Goal: Task Accomplishment & Management: Use online tool/utility

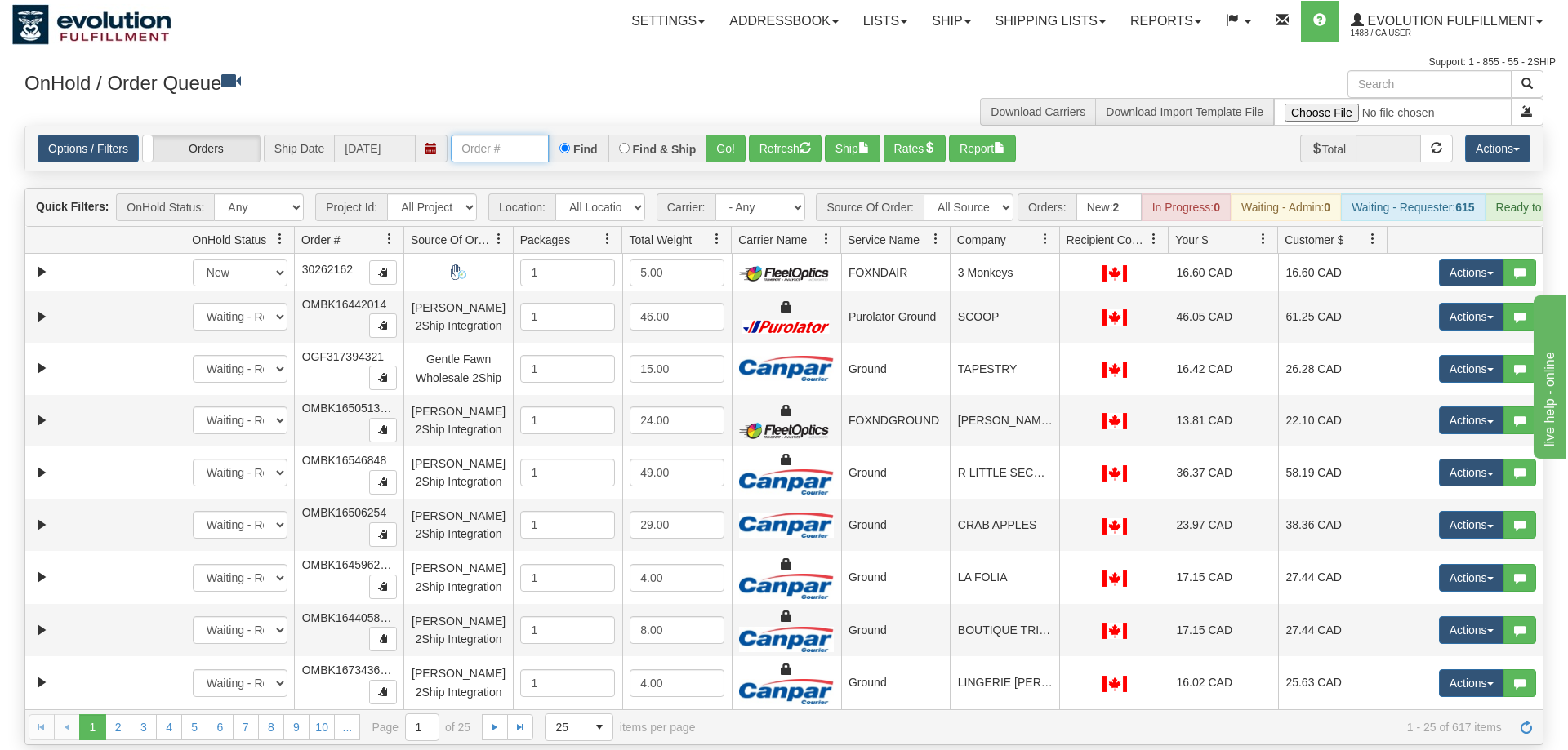
click at [494, 134] on input "text" at bounding box center [499, 148] width 98 height 28
click at [492, 134] on input "text" at bounding box center [499, 148] width 98 height 28
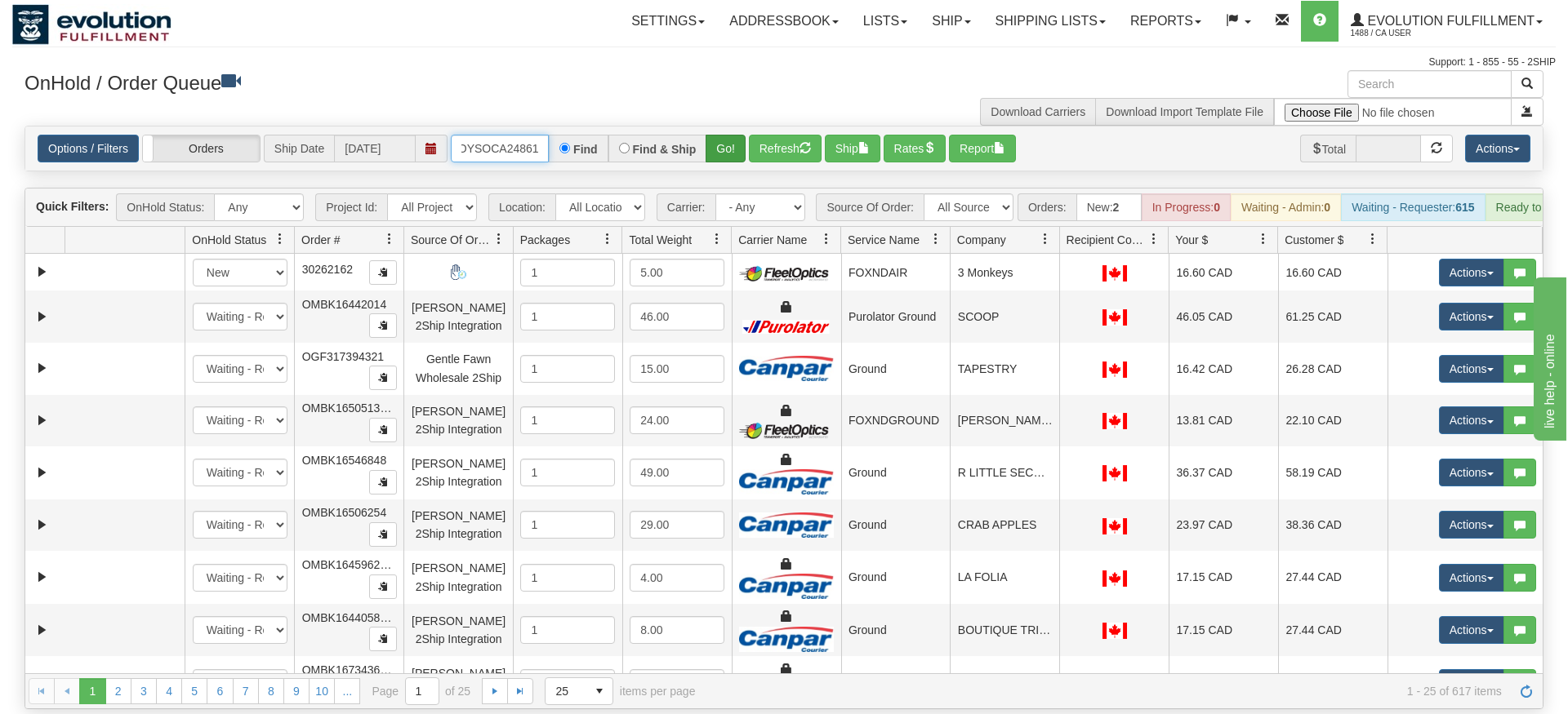
type input "OMOYSOCA24861"
click at [720, 159] on div "Is equal to Is not equal to Contains Does not contains CAD USD EUR ZAR [PERSON_…" at bounding box center [784, 417] width 1543 height 584
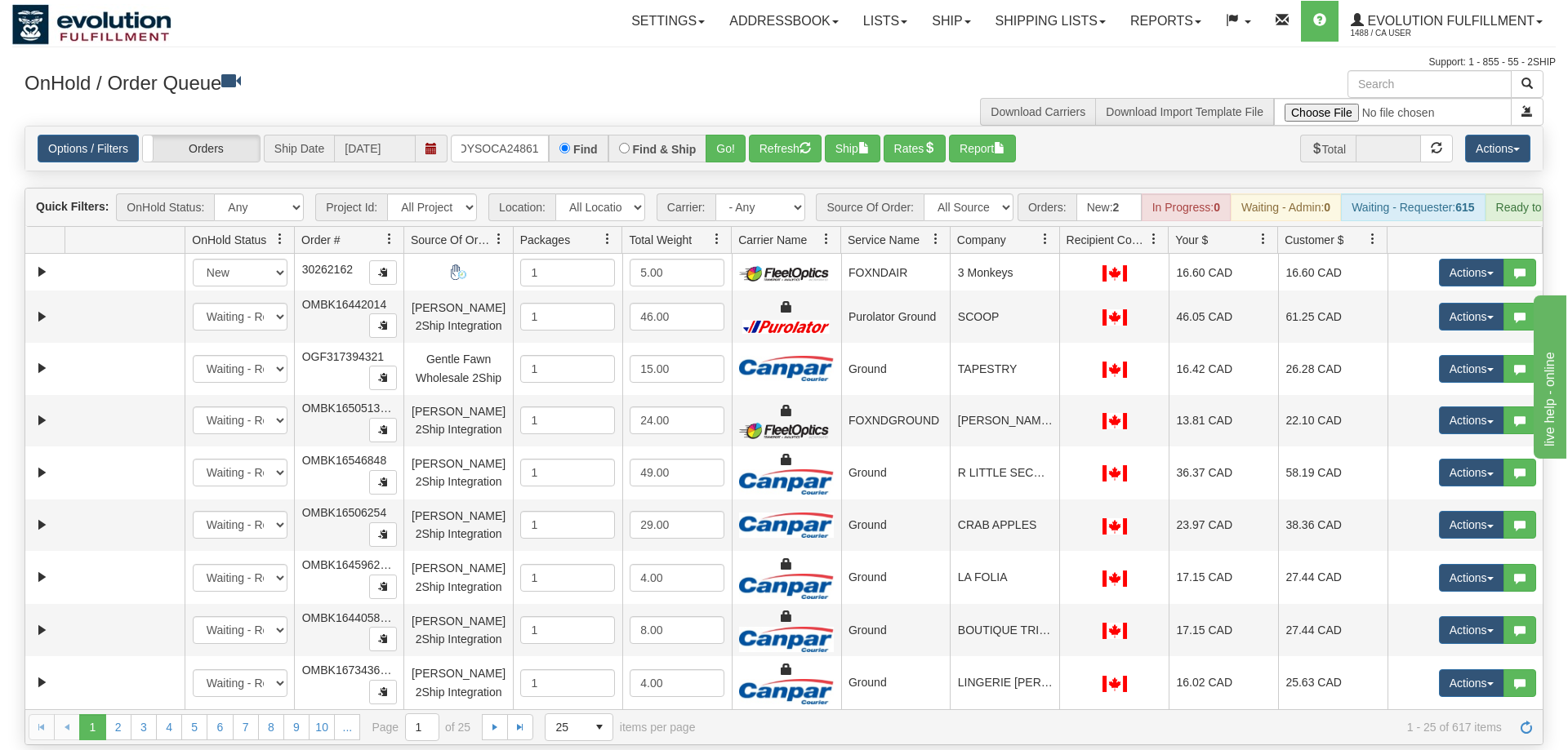
click at [719, 140] on div "Options / Filters Group Shipments Orders Ship Date [DATE] OMOYSOCA24861 Find Fi…" at bounding box center [784, 148] width 1517 height 44
click at [725, 134] on button "Go!" at bounding box center [725, 148] width 40 height 28
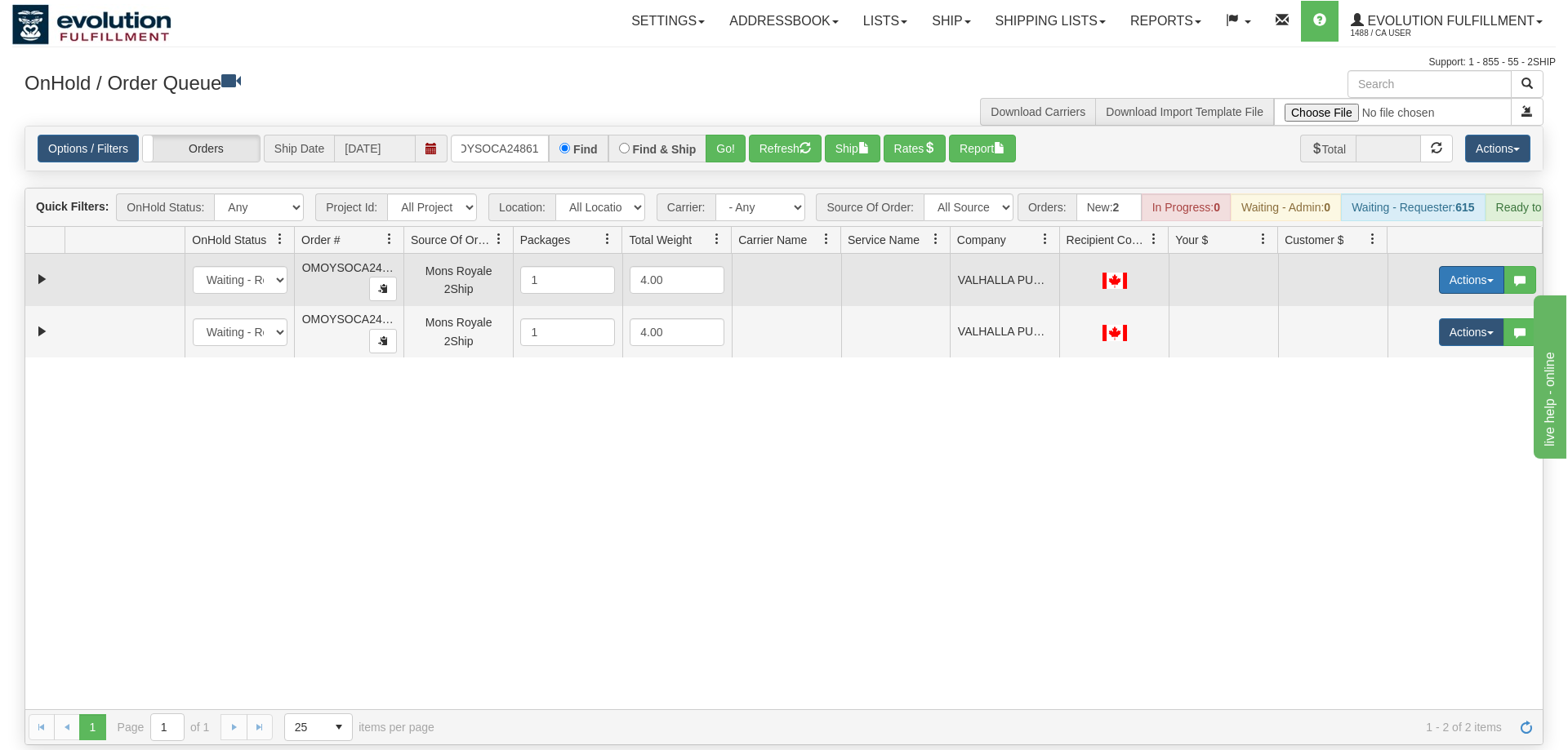
click at [1481, 267] on button "Actions" at bounding box center [1471, 280] width 65 height 28
click at [1454, 347] on span "Rate All Services" at bounding box center [1438, 353] width 98 height 13
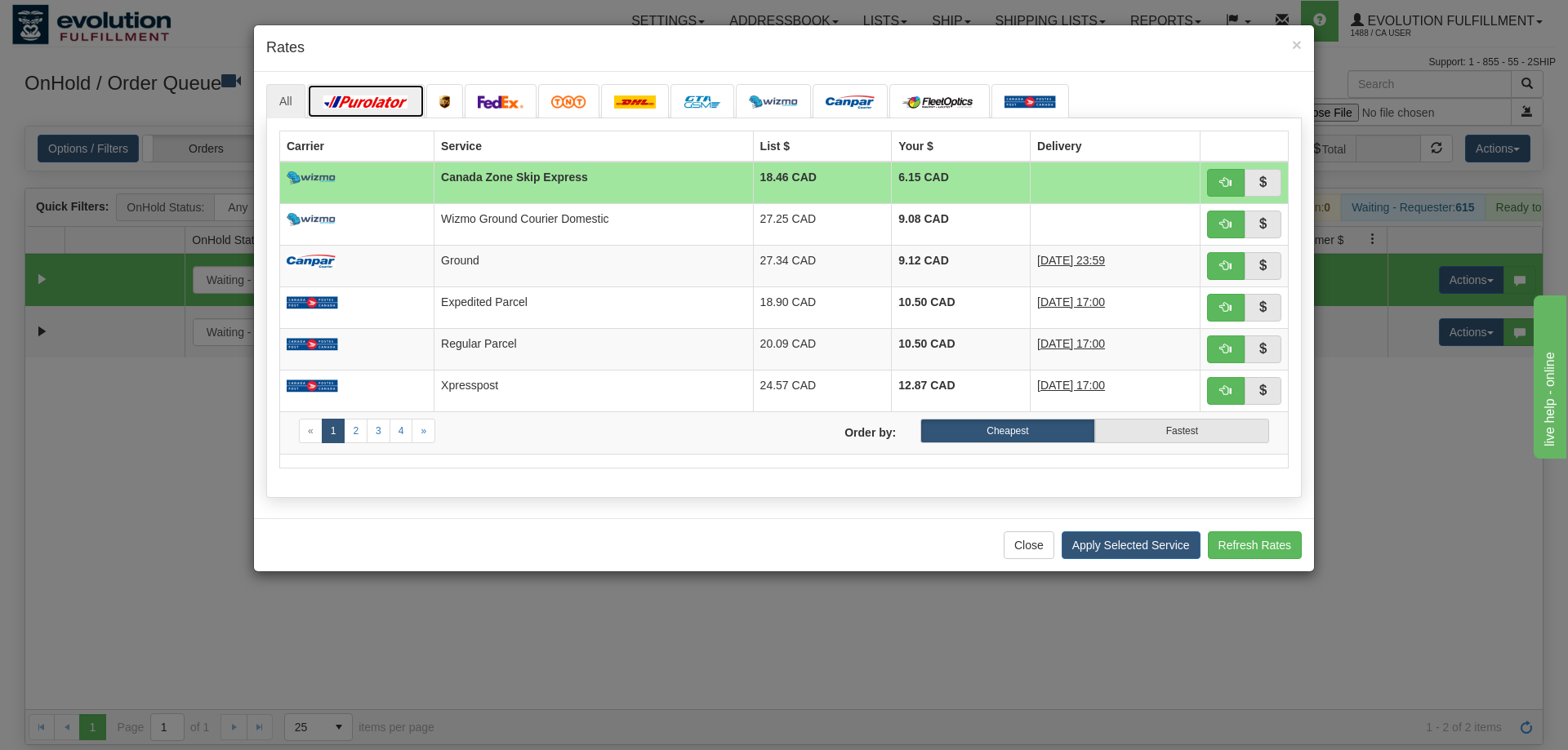
click at [372, 101] on img at bounding box center [366, 101] width 91 height 13
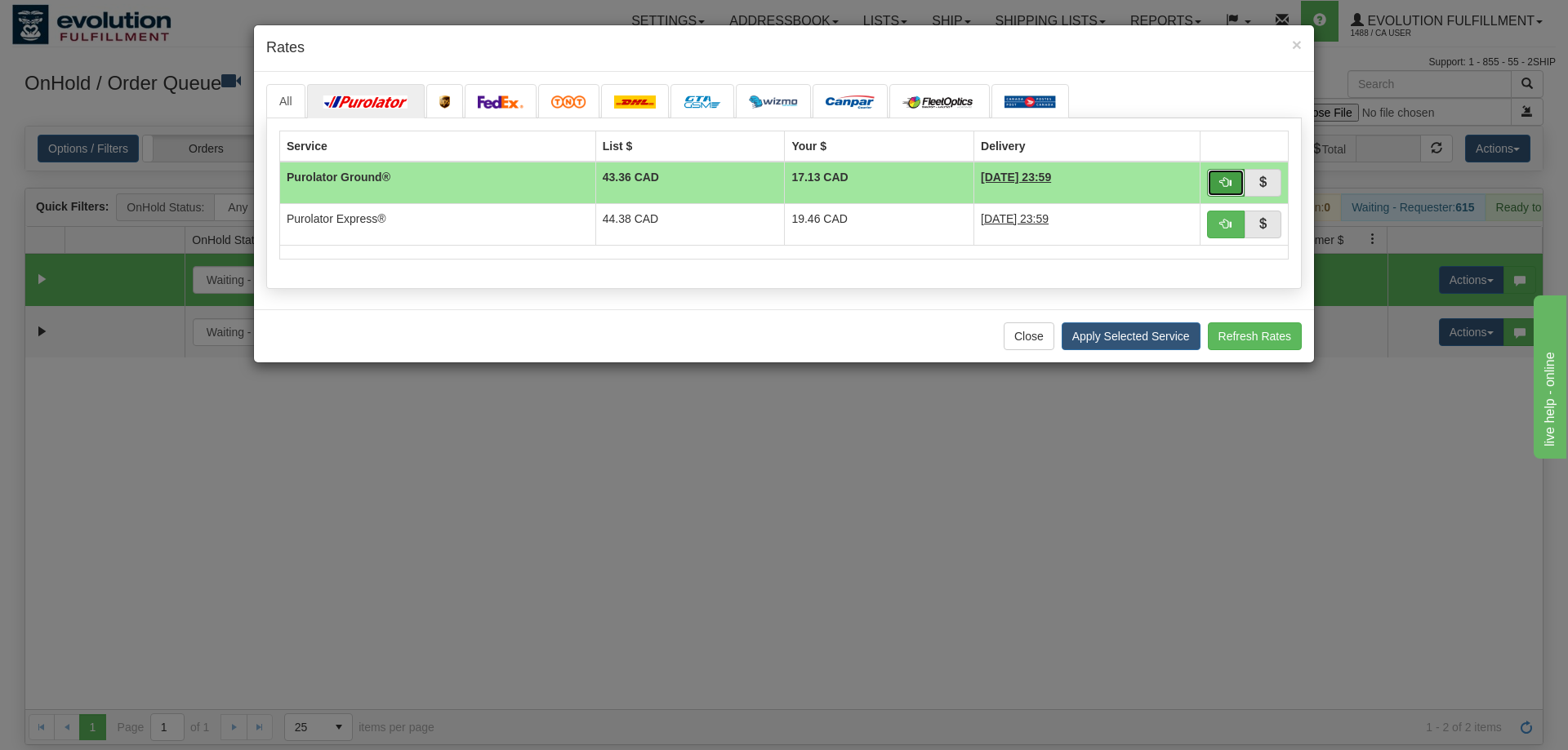
click at [1232, 179] on button "button" at bounding box center [1226, 183] width 38 height 28
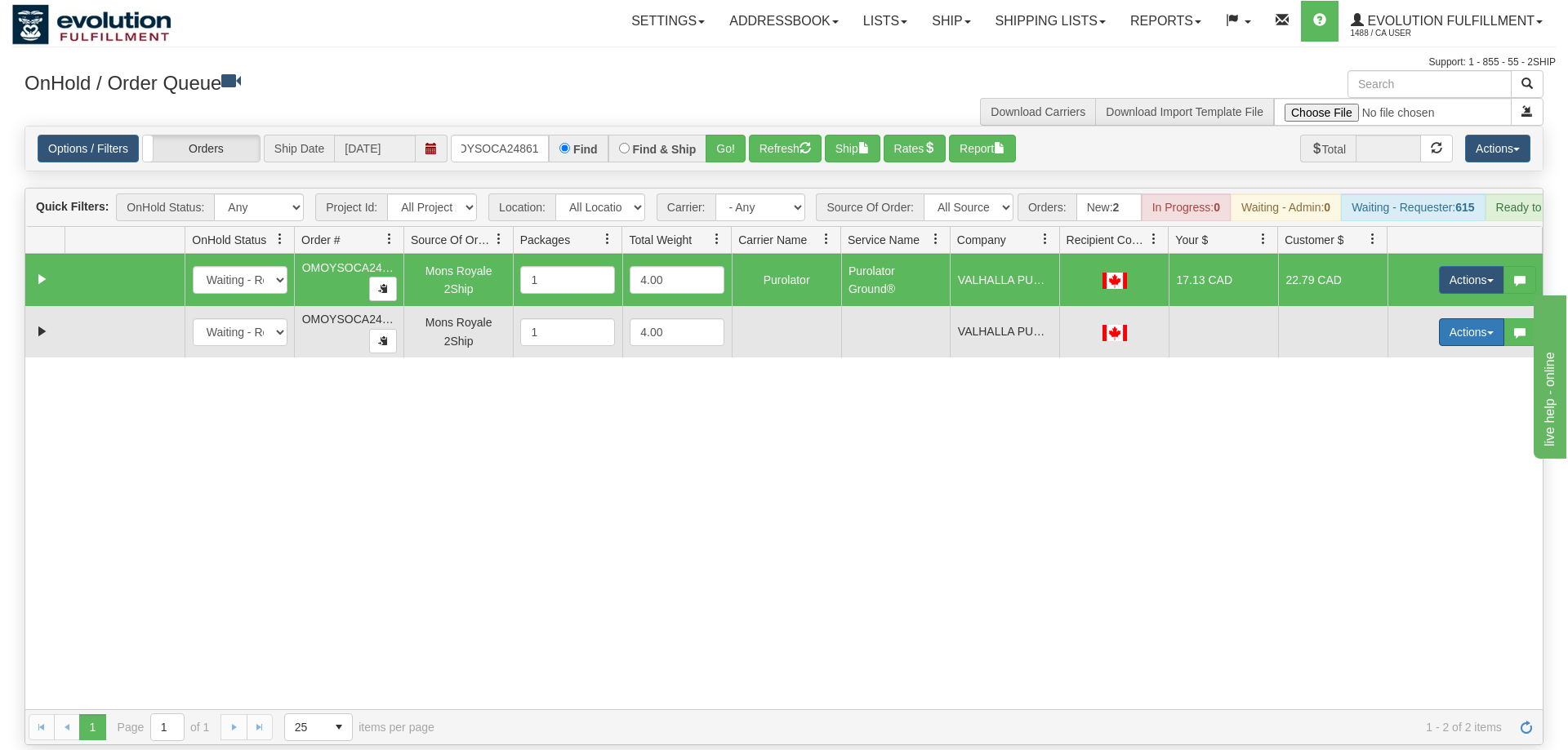
click at [1467, 318] on button "Actions" at bounding box center [1471, 332] width 65 height 28
click at [1431, 438] on link "Delete" at bounding box center [1438, 448] width 130 height 21
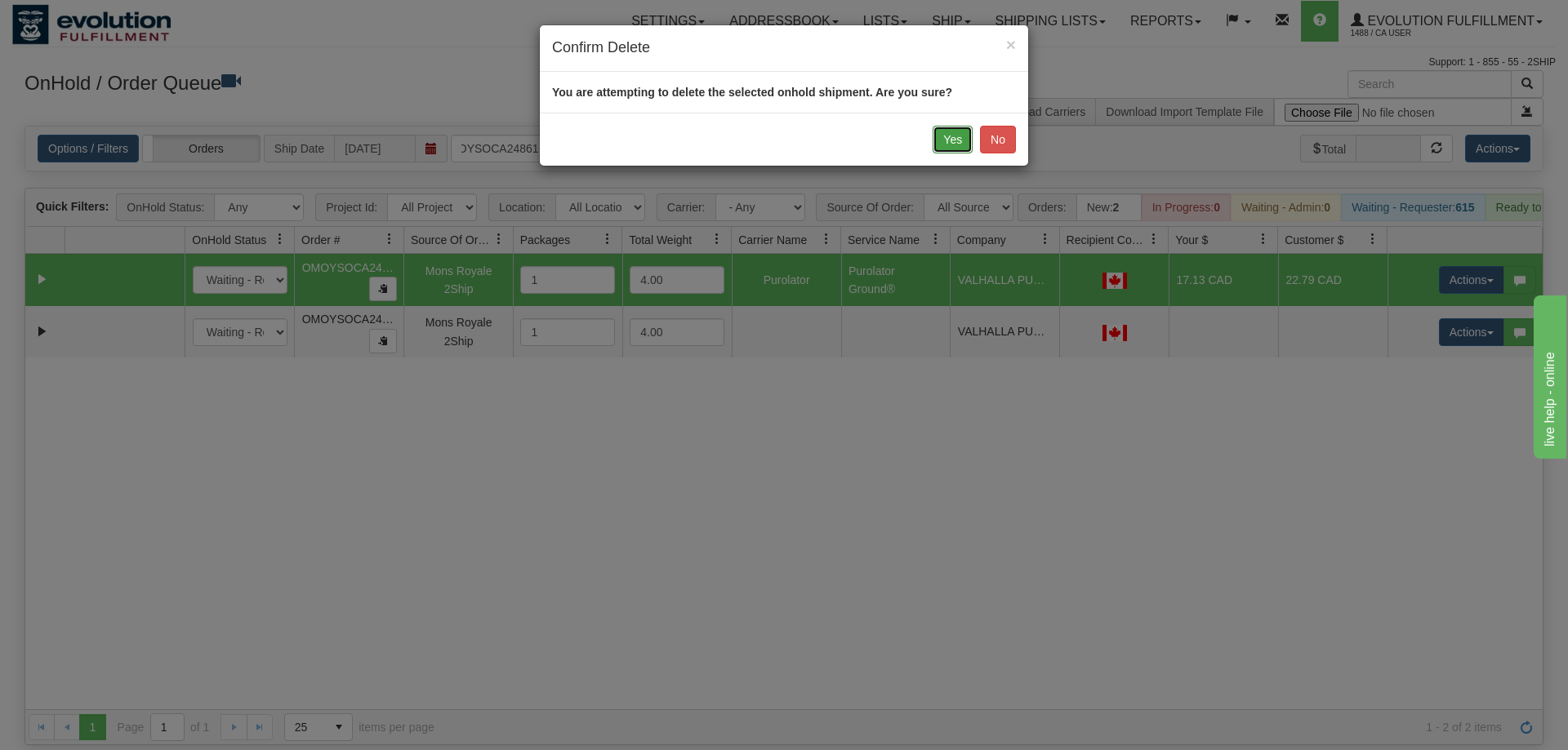
click at [959, 137] on button "Yes" at bounding box center [952, 139] width 40 height 28
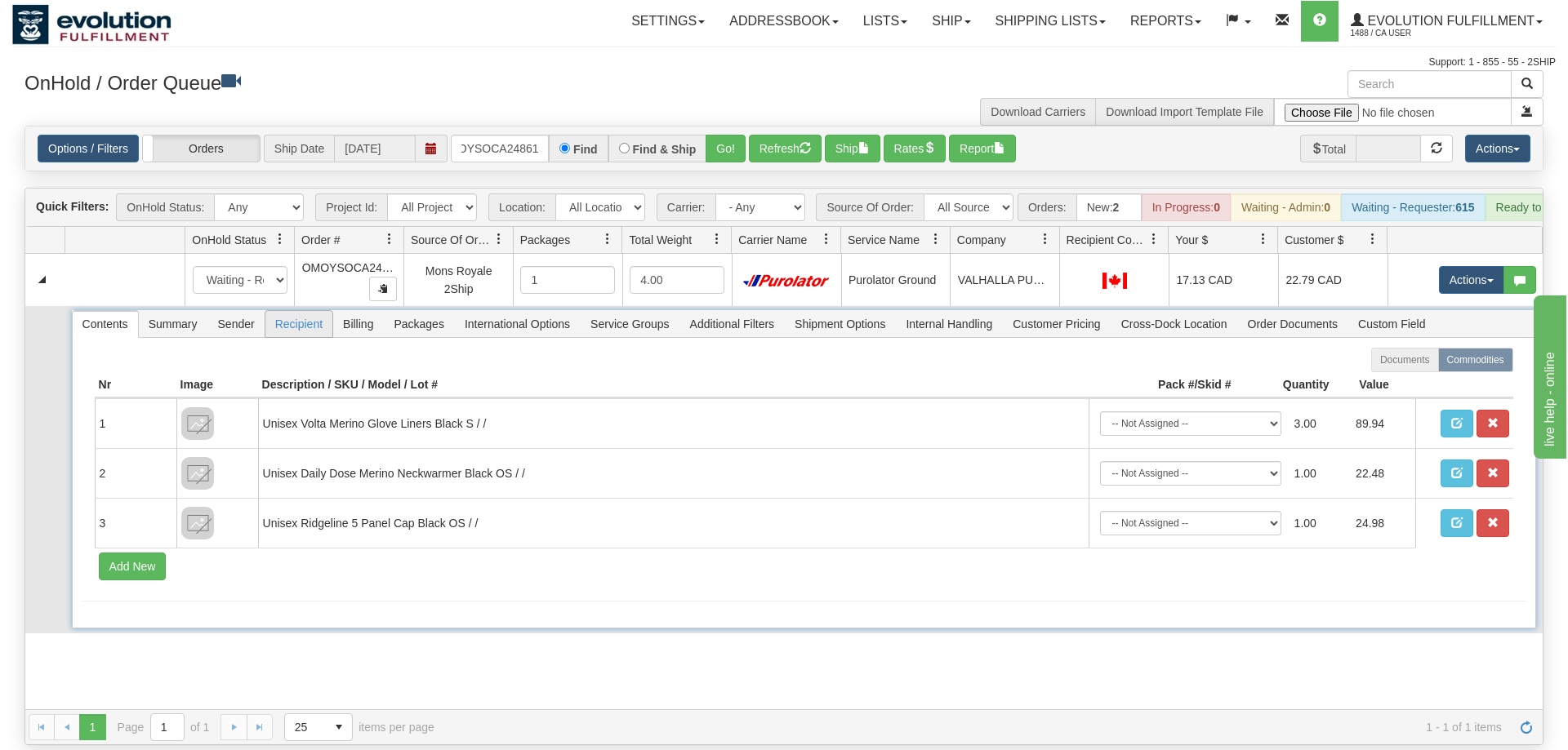
click at [312, 311] on span "Recipient" at bounding box center [299, 324] width 67 height 26
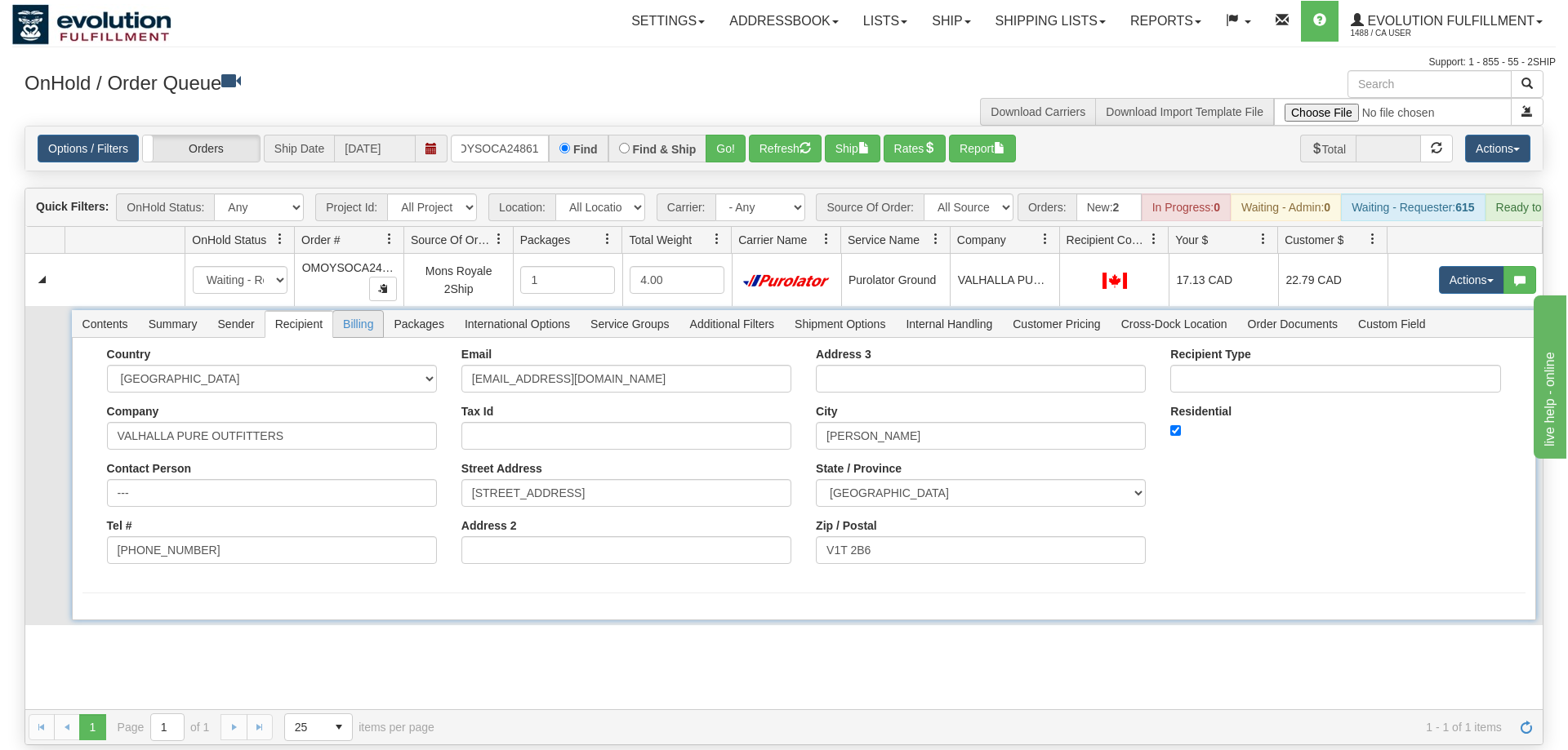
click at [339, 311] on span "Billing" at bounding box center [357, 324] width 50 height 26
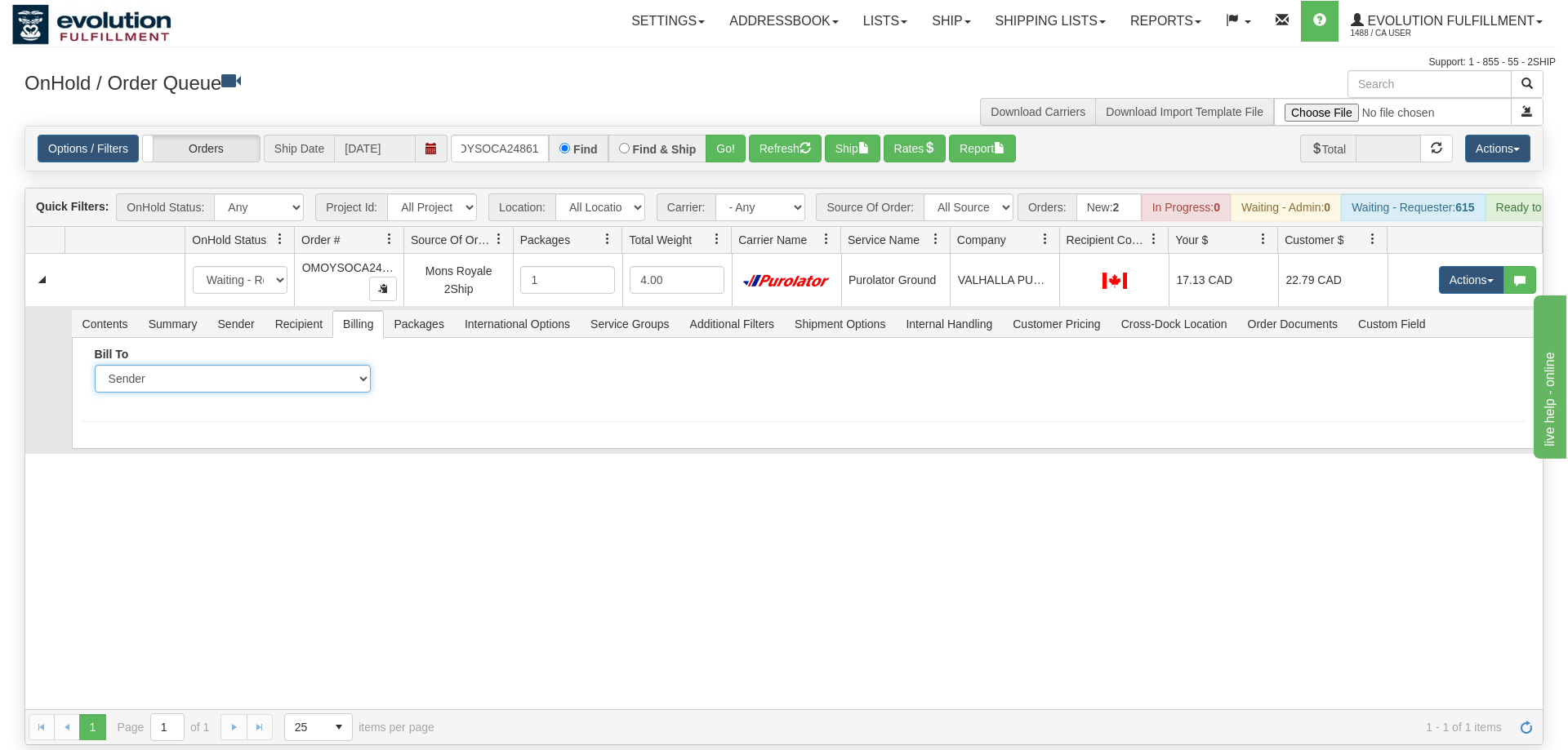
select select "2"
click option "Recipient" at bounding box center [0, 0] width 0 height 0
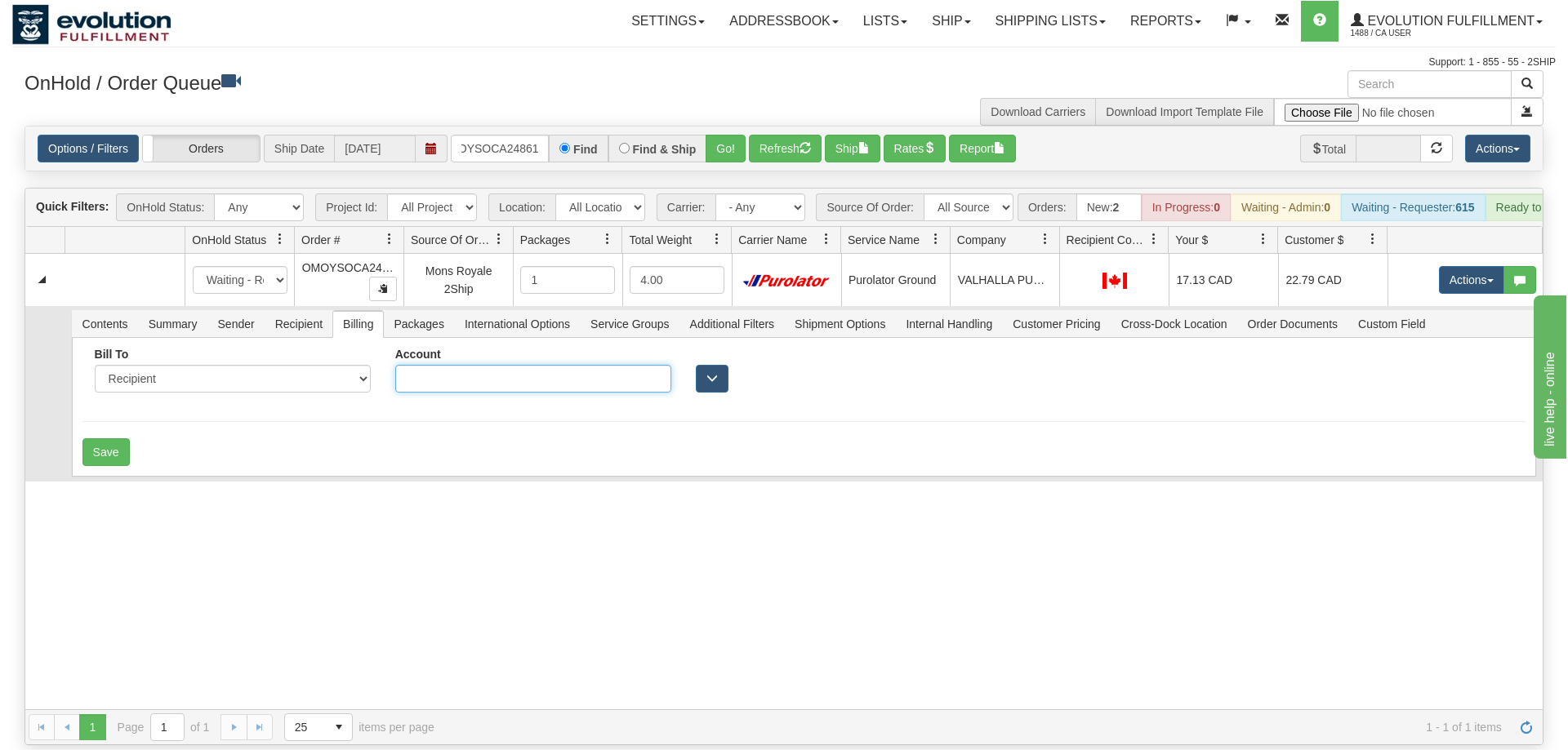
click at [546, 365] on input "Account" at bounding box center [533, 378] width 276 height 28
type input "3574033"
click at [305, 439] on div "Save" at bounding box center [803, 452] width 1443 height 28
click at [103, 439] on button "Save" at bounding box center [106, 452] width 48 height 28
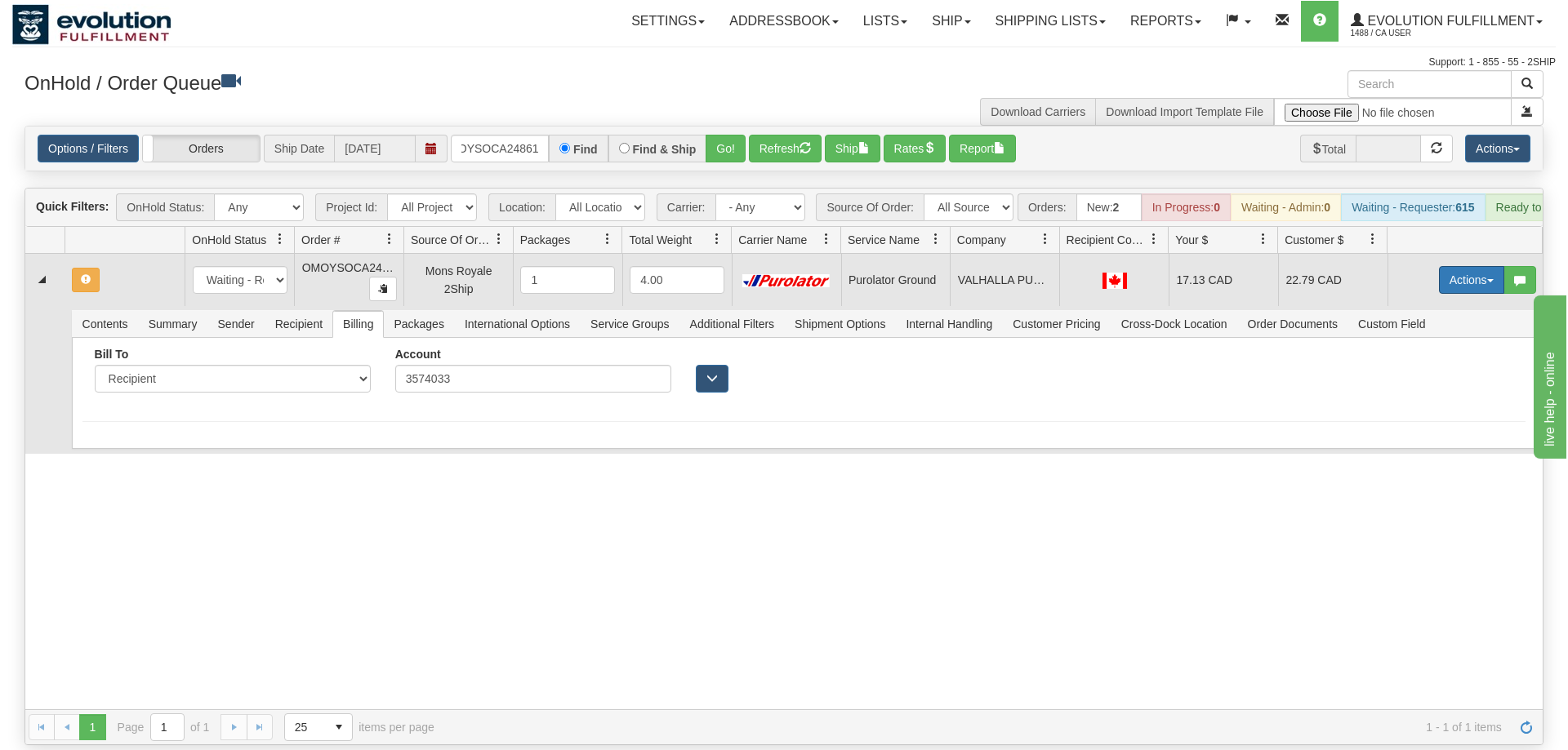
click at [1456, 267] on button "Actions" at bounding box center [1471, 280] width 65 height 28
click at [1449, 326] on span "Refresh Rates" at bounding box center [1431, 332] width 84 height 13
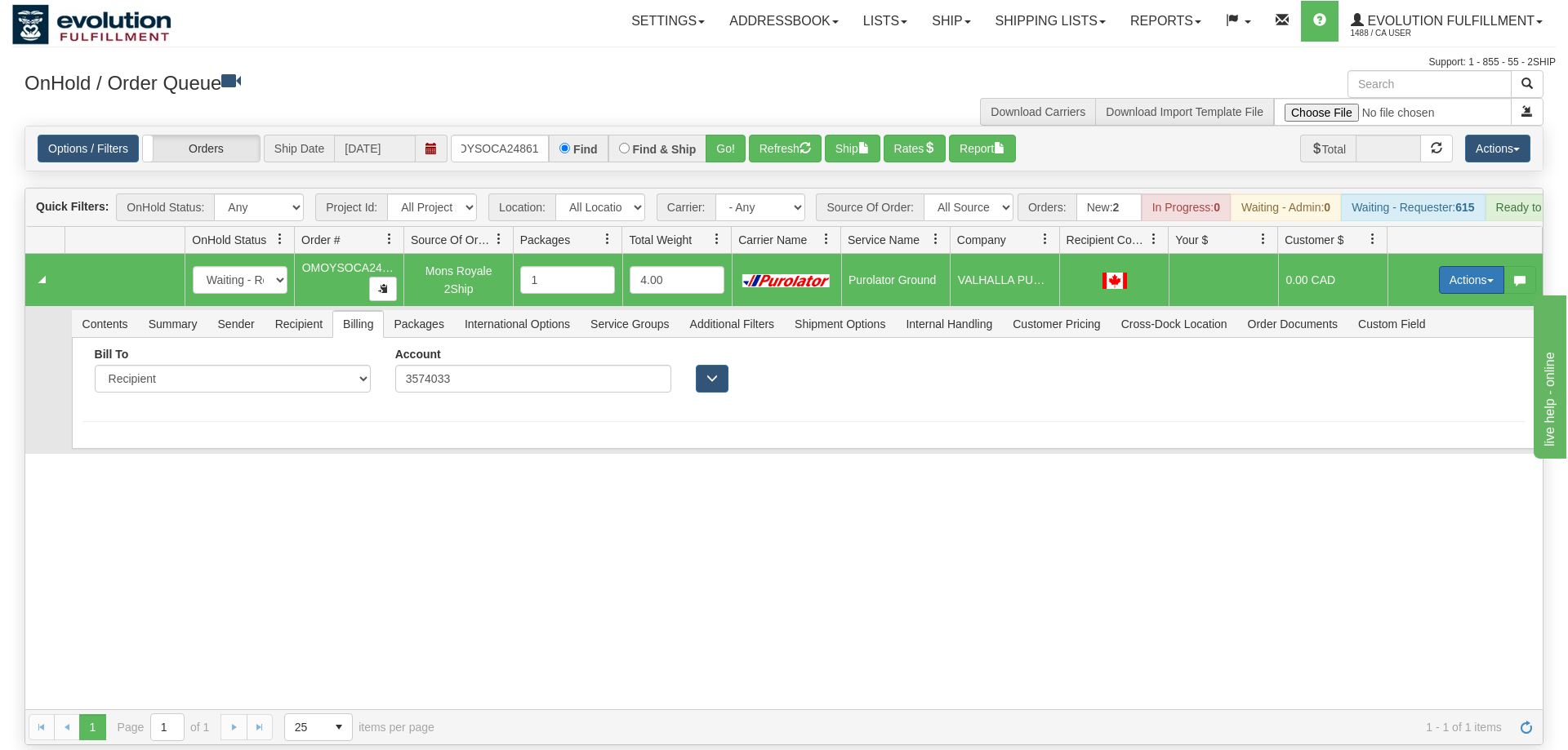
click at [1462, 267] on button "Actions" at bounding box center [1471, 280] width 65 height 28
click at [1422, 301] on link "Open" at bounding box center [1438, 311] width 130 height 21
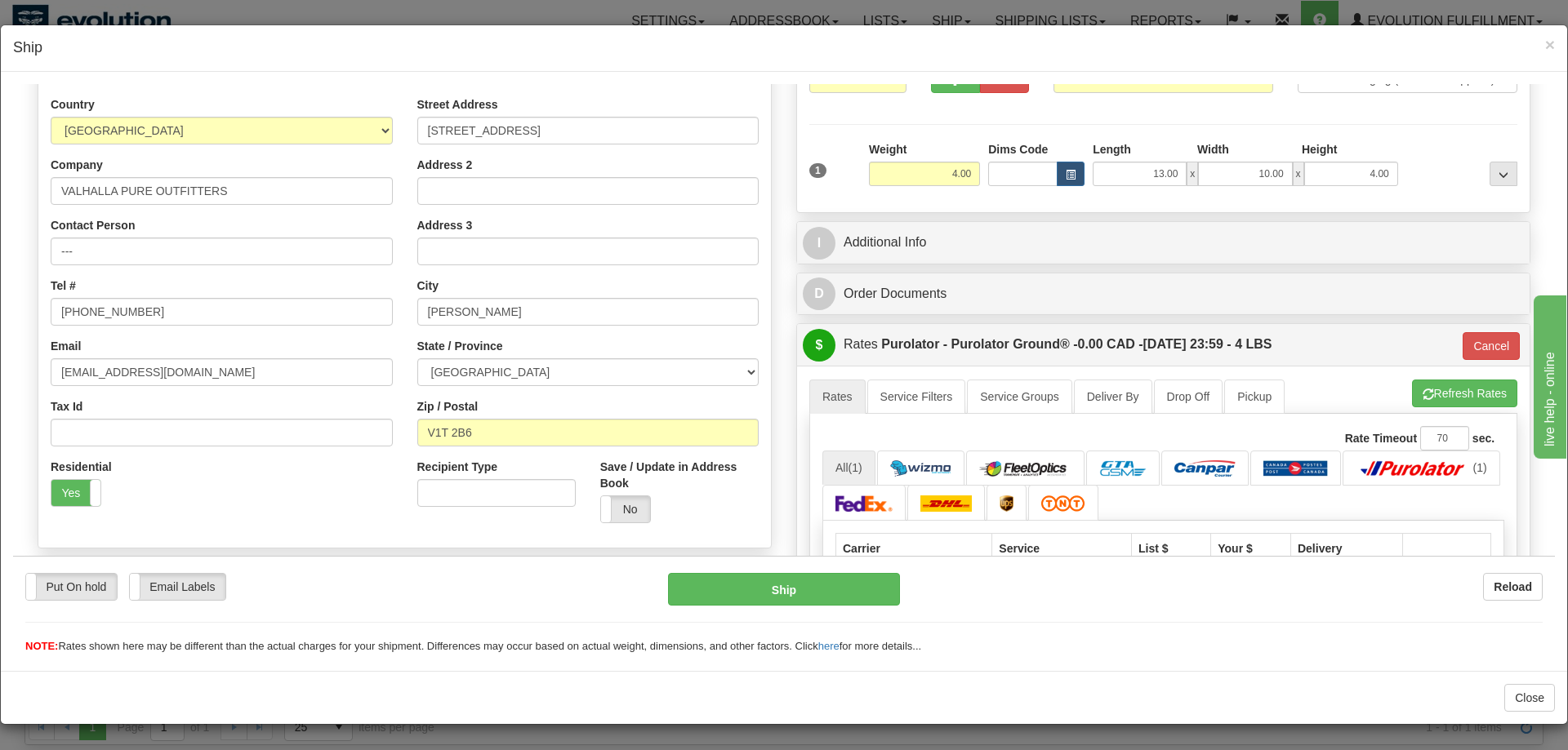
scroll to position [250, 0]
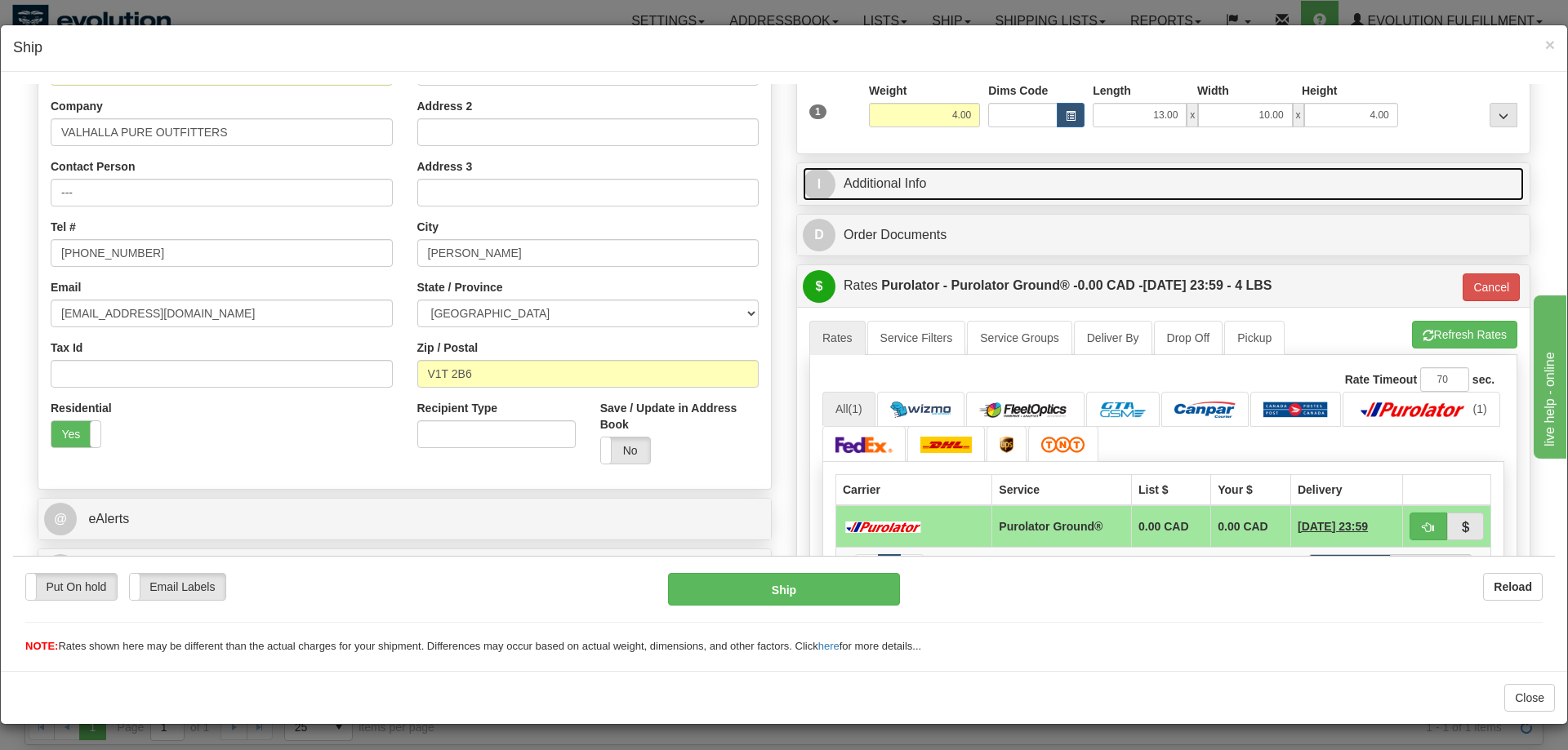
click at [922, 183] on link "I Additional Info" at bounding box center [1162, 183] width 721 height 33
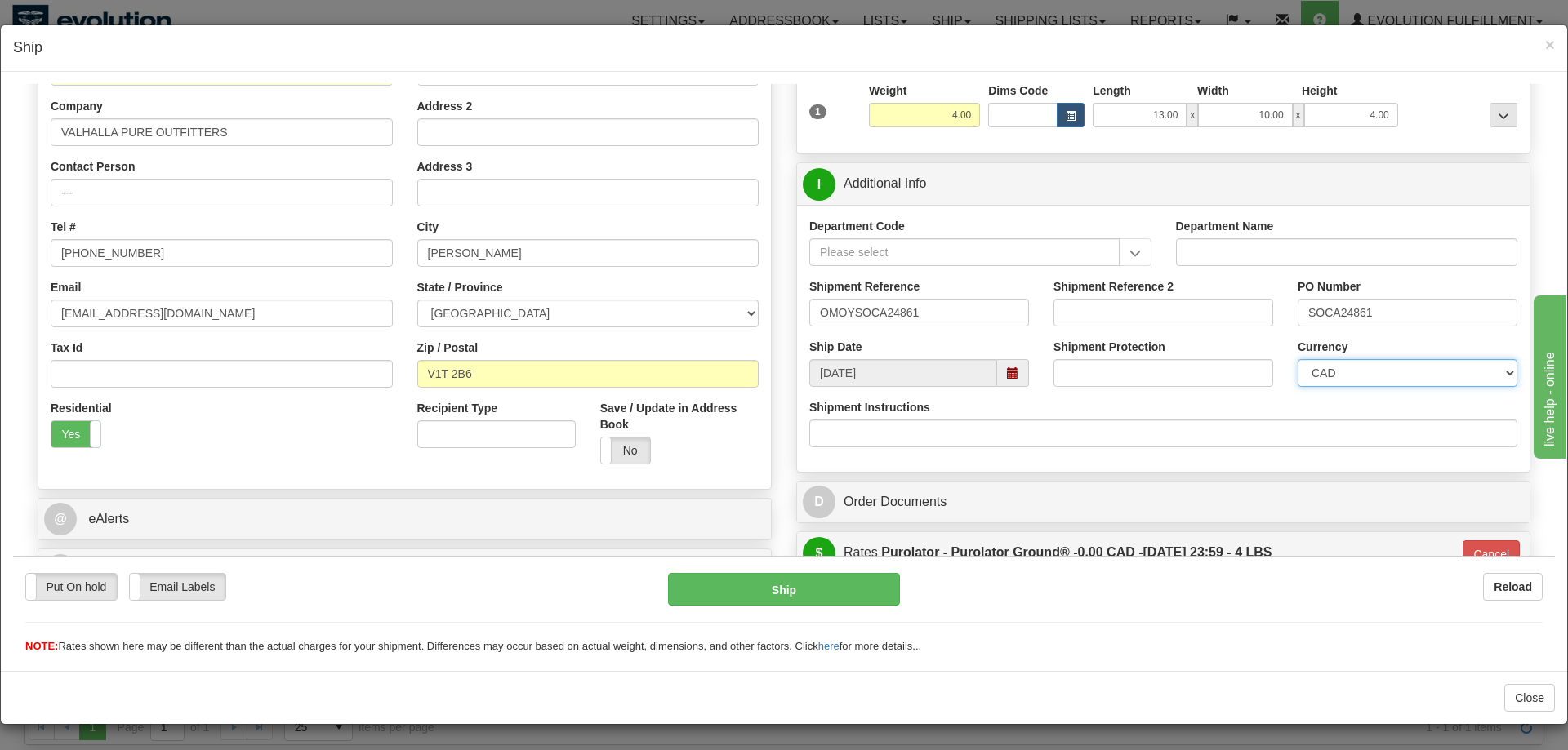
click at [1298, 358] on select "CAD USD EUR ZAR [PERSON_NAME] ARN AUD AUS AWG BBD BFR BGN BHD BMD BND BRC BRL C…" at bounding box center [1408, 372] width 220 height 28
click at [1402, 376] on select "CAD USD EUR ZAR [PERSON_NAME] ARN AUD AUS AWG BBD BFR BGN BHD BMD BND BRC BRL C…" at bounding box center [1408, 372] width 220 height 28
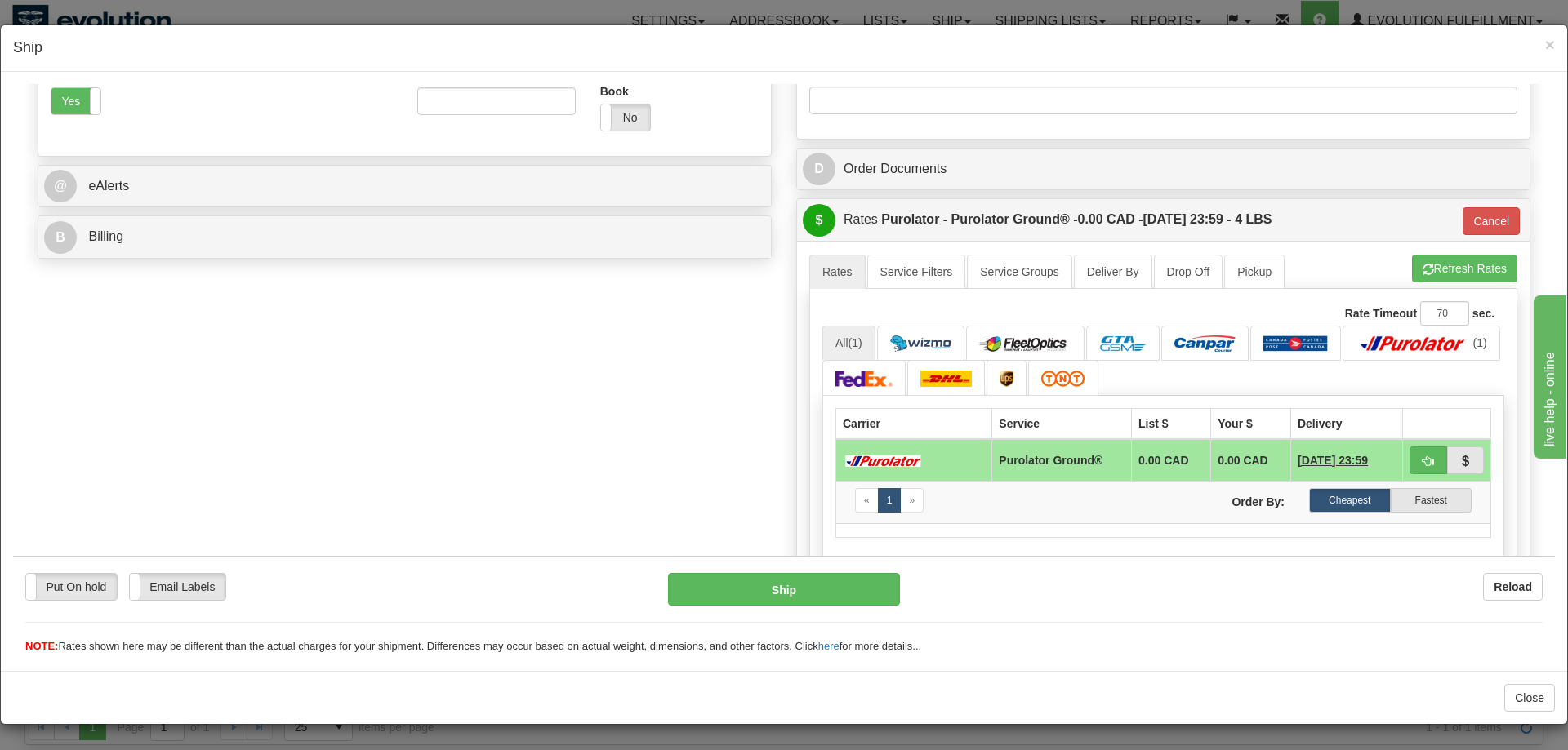
scroll to position [500, 0]
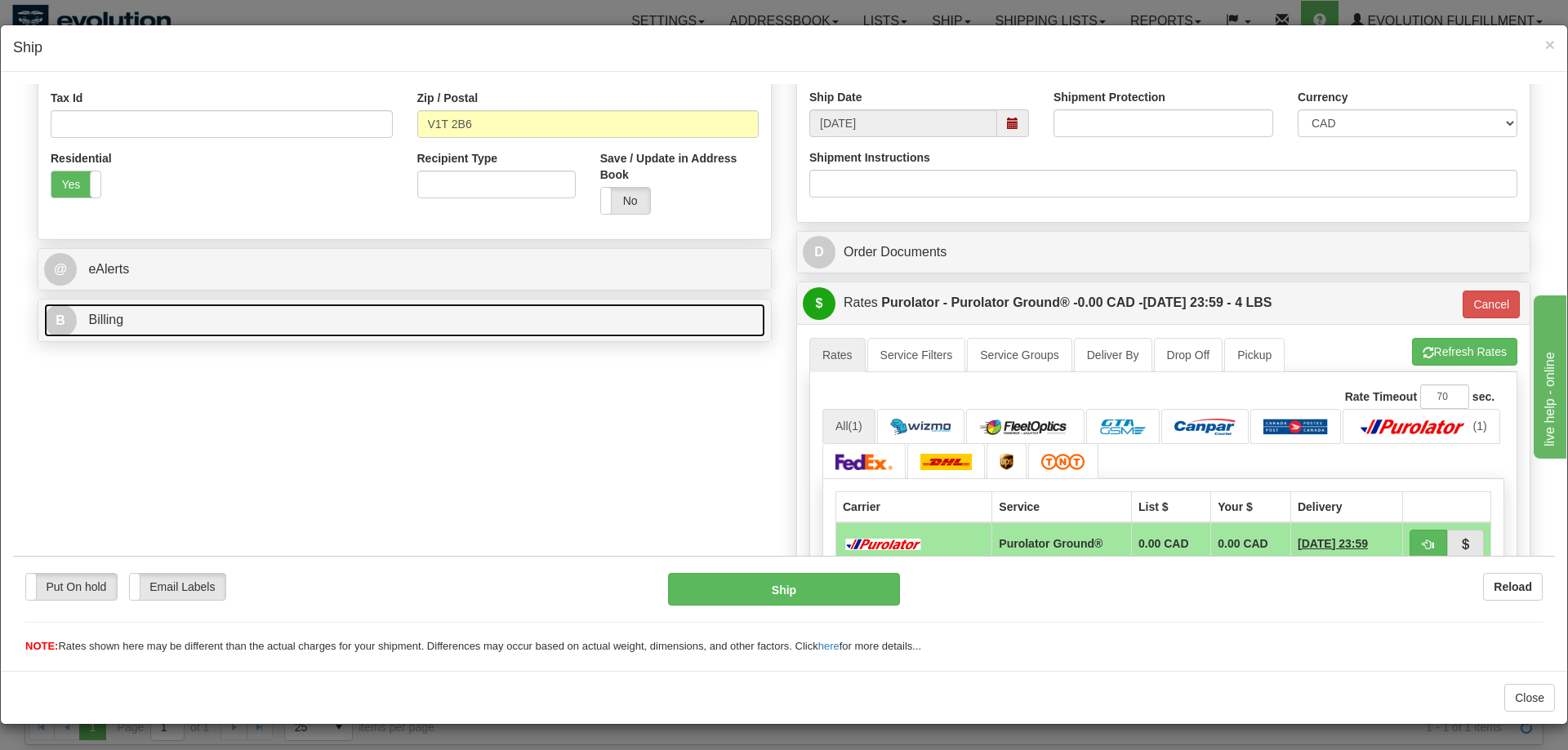
click at [462, 314] on link "B Billing" at bounding box center [404, 319] width 721 height 33
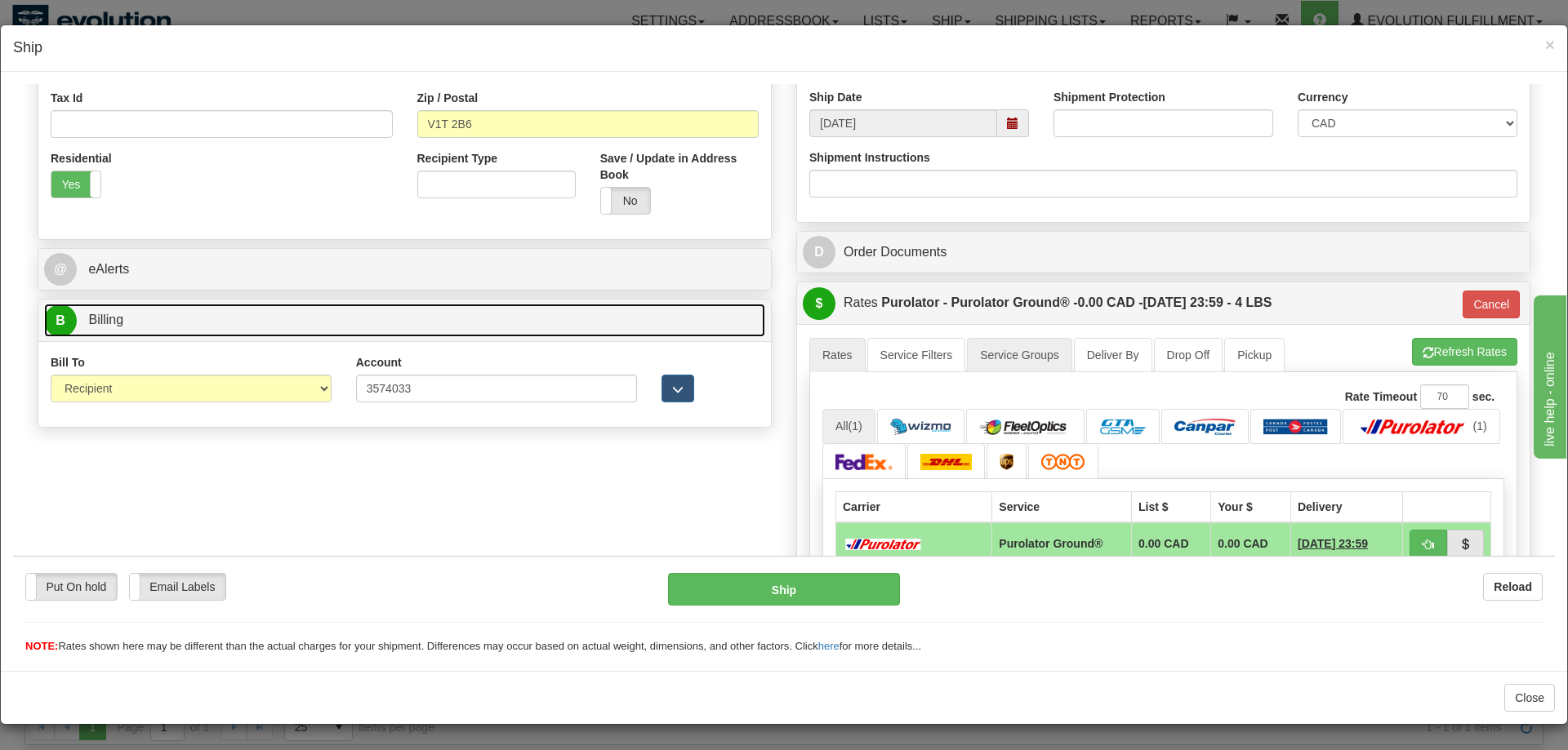
scroll to position [802, 0]
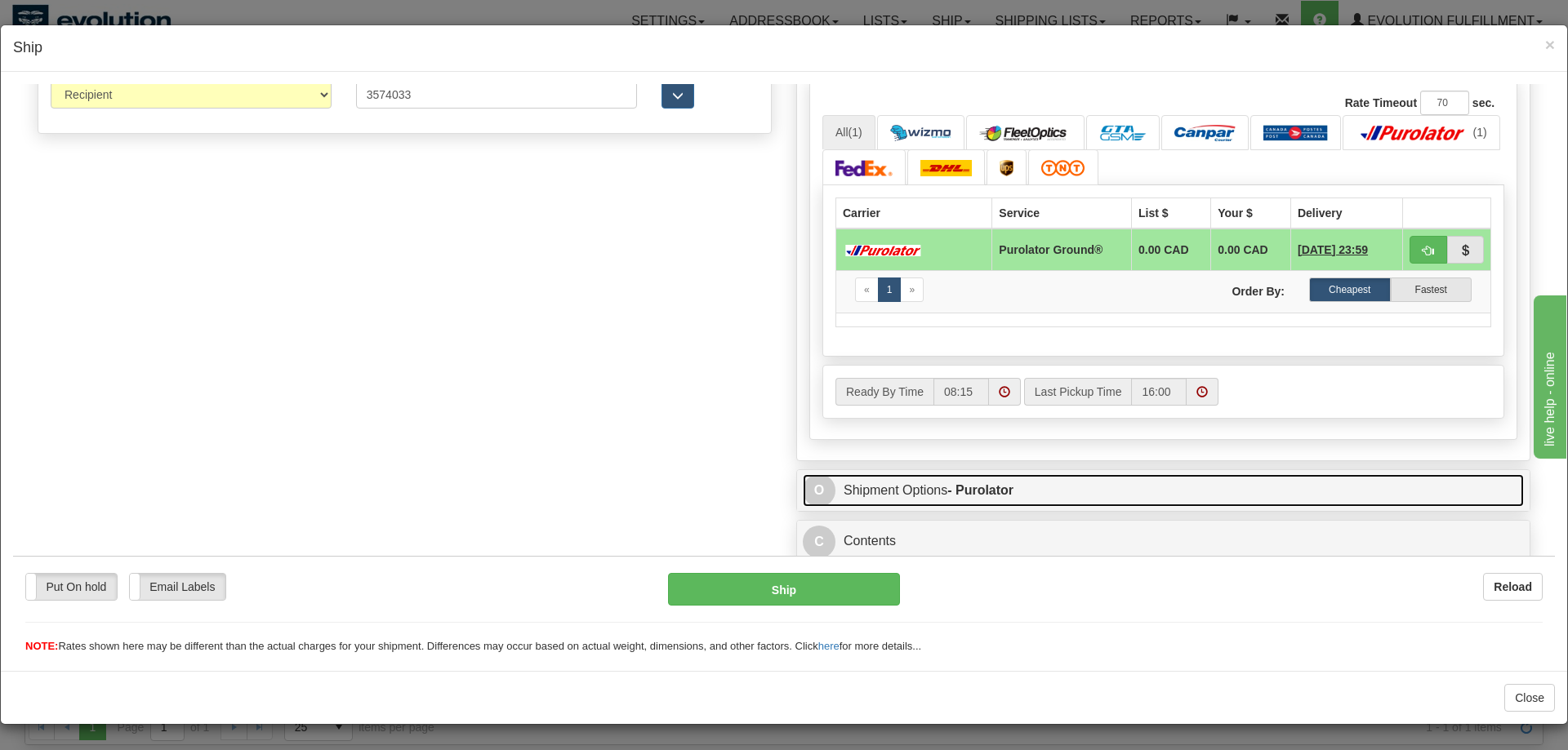
click at [879, 485] on link "O Shipment Options - Purolator" at bounding box center [1162, 490] width 721 height 33
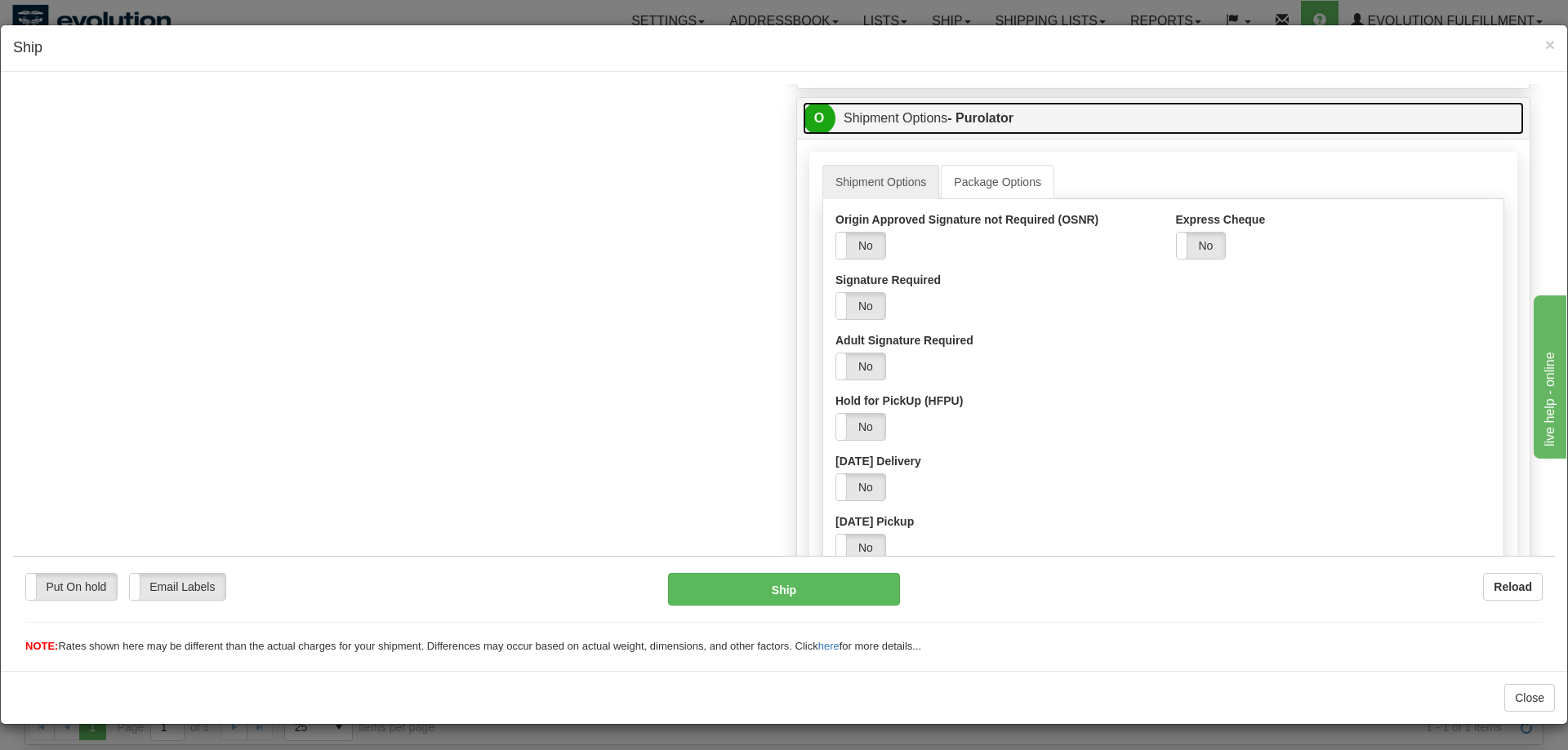
scroll to position [1132, 0]
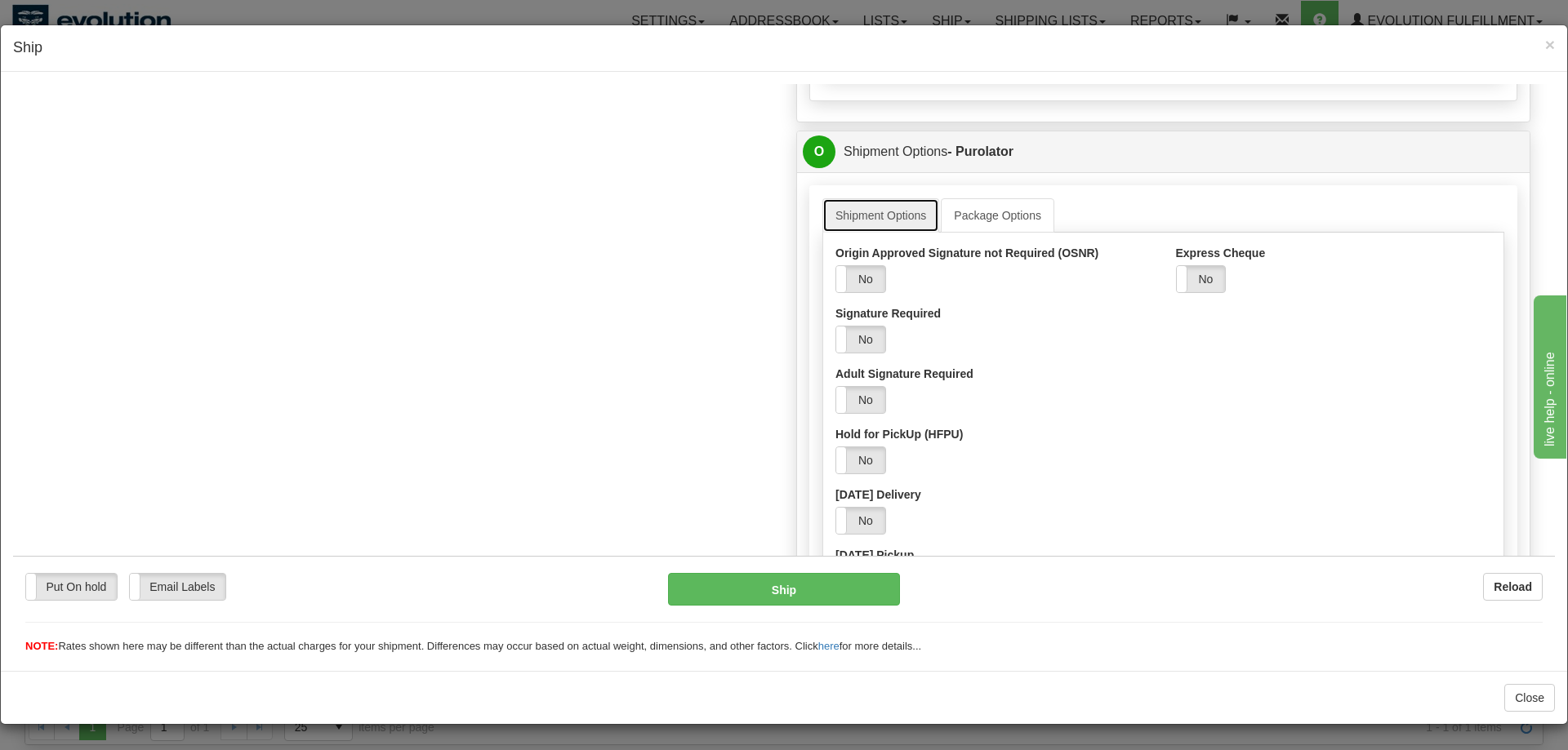
click at [869, 219] on link "Shipment Options" at bounding box center [880, 214] width 117 height 34
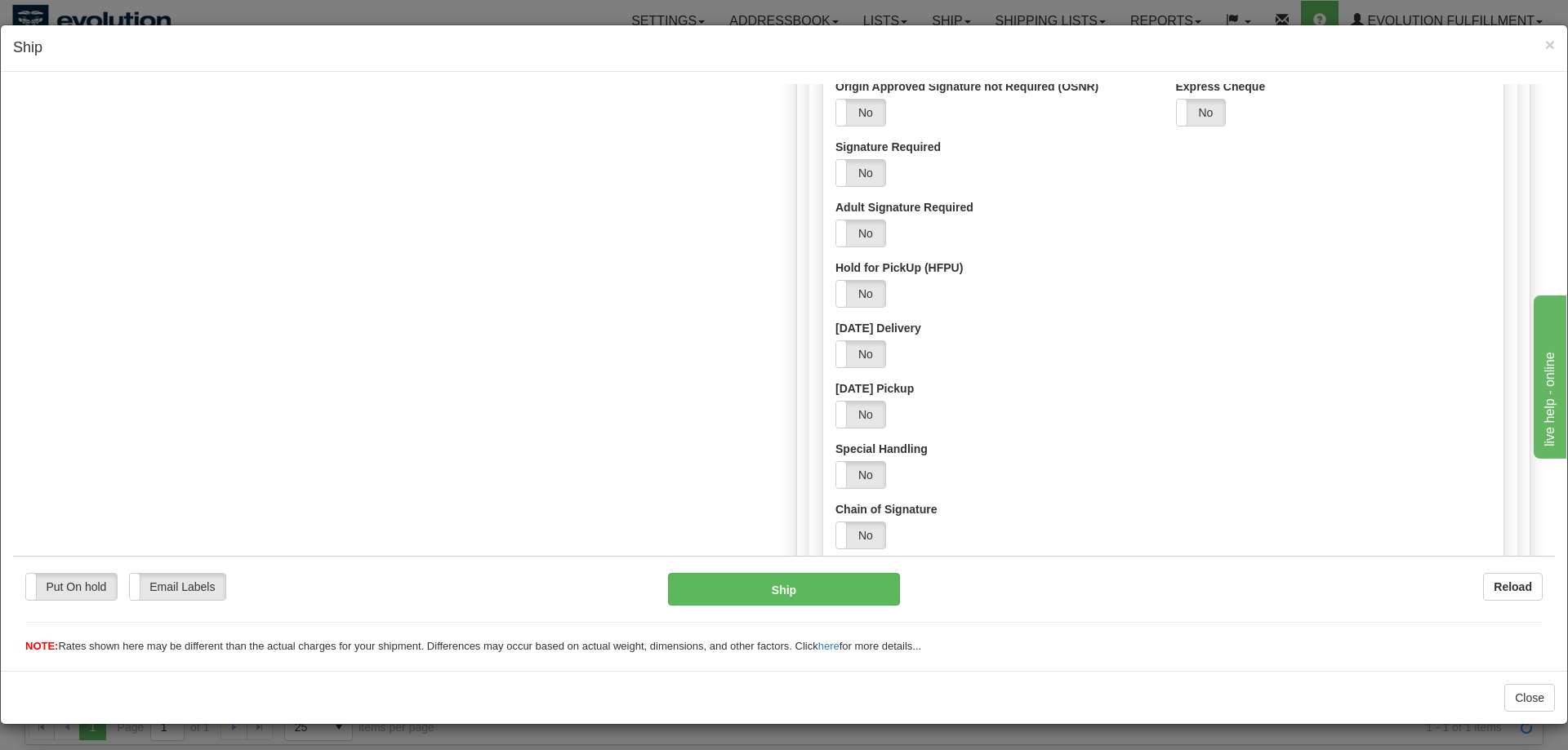
scroll to position [1632, 0]
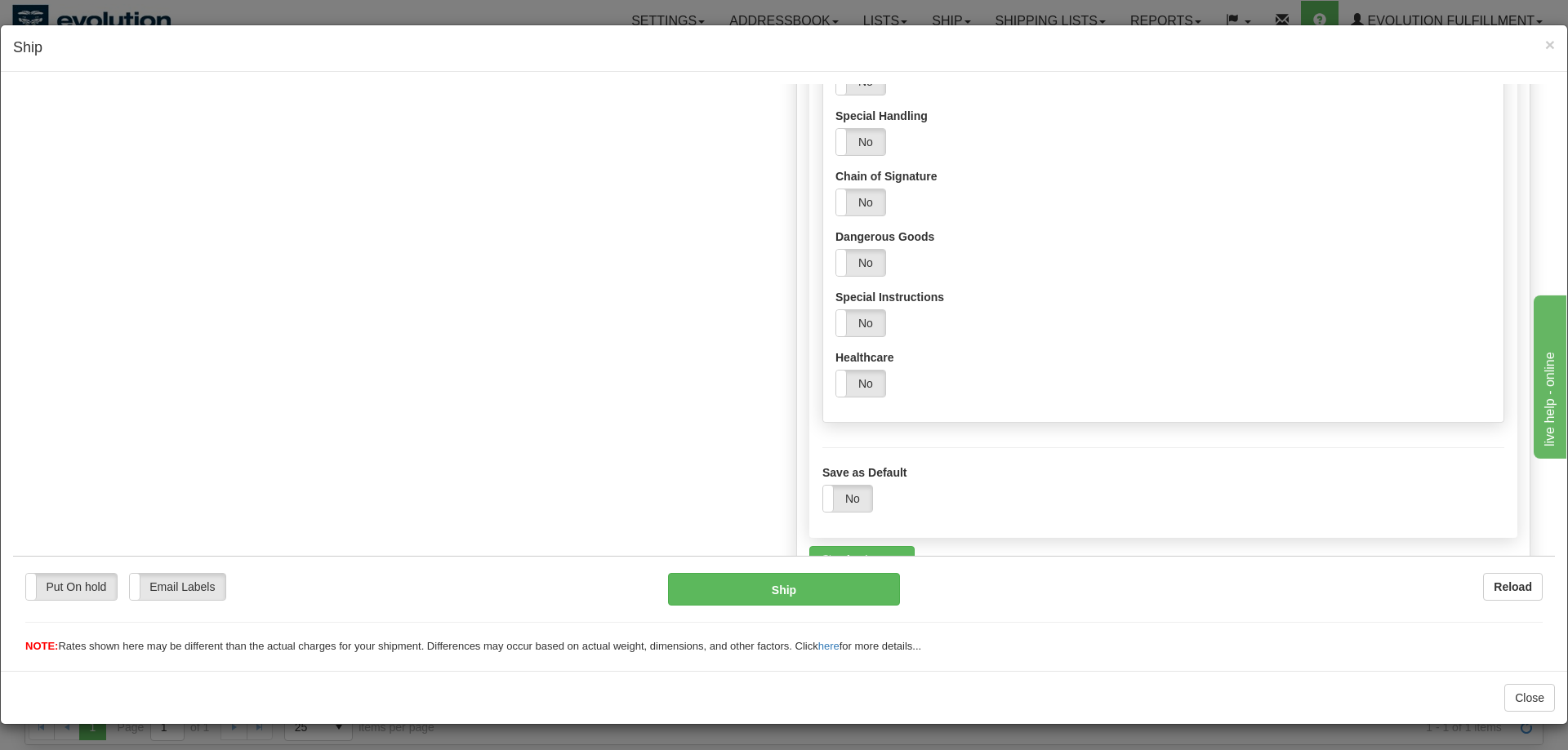
click at [1379, 311] on div "Origin Approved Signature not Required (OSNR) Yes No Signature Required Yes No …" at bounding box center [1162, 76] width 680 height 664
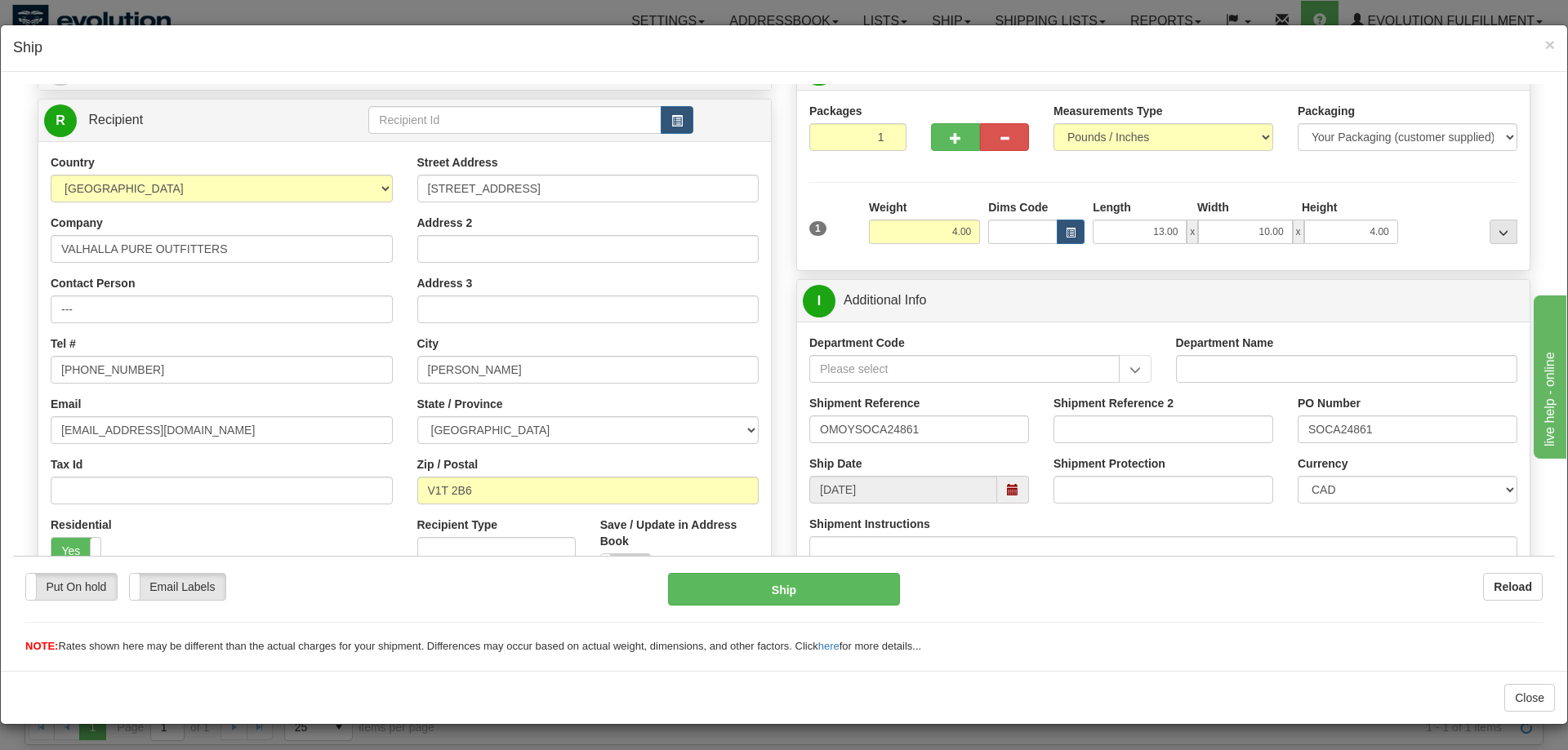
scroll to position [0, 0]
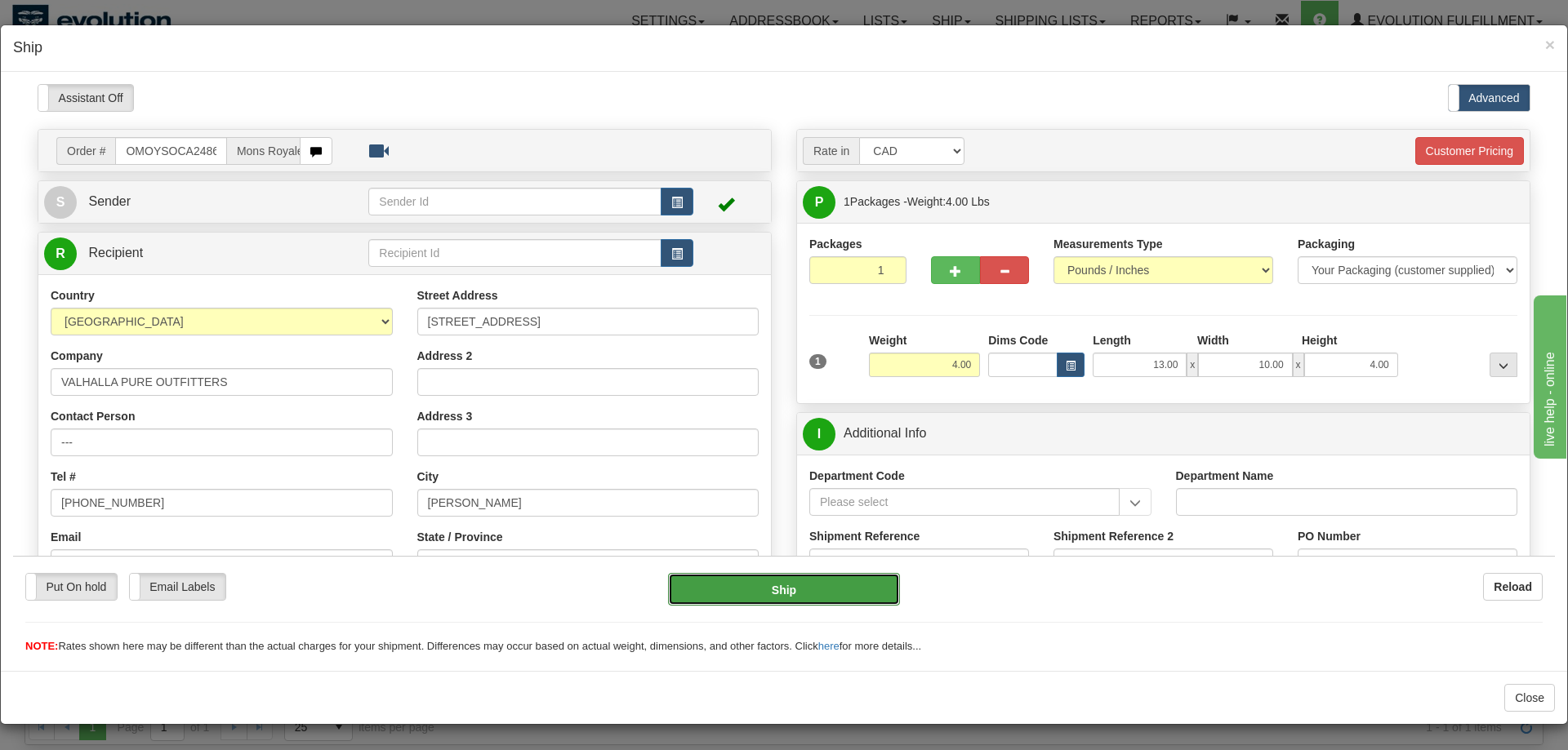
click at [769, 573] on button "Ship" at bounding box center [784, 589] width 232 height 33
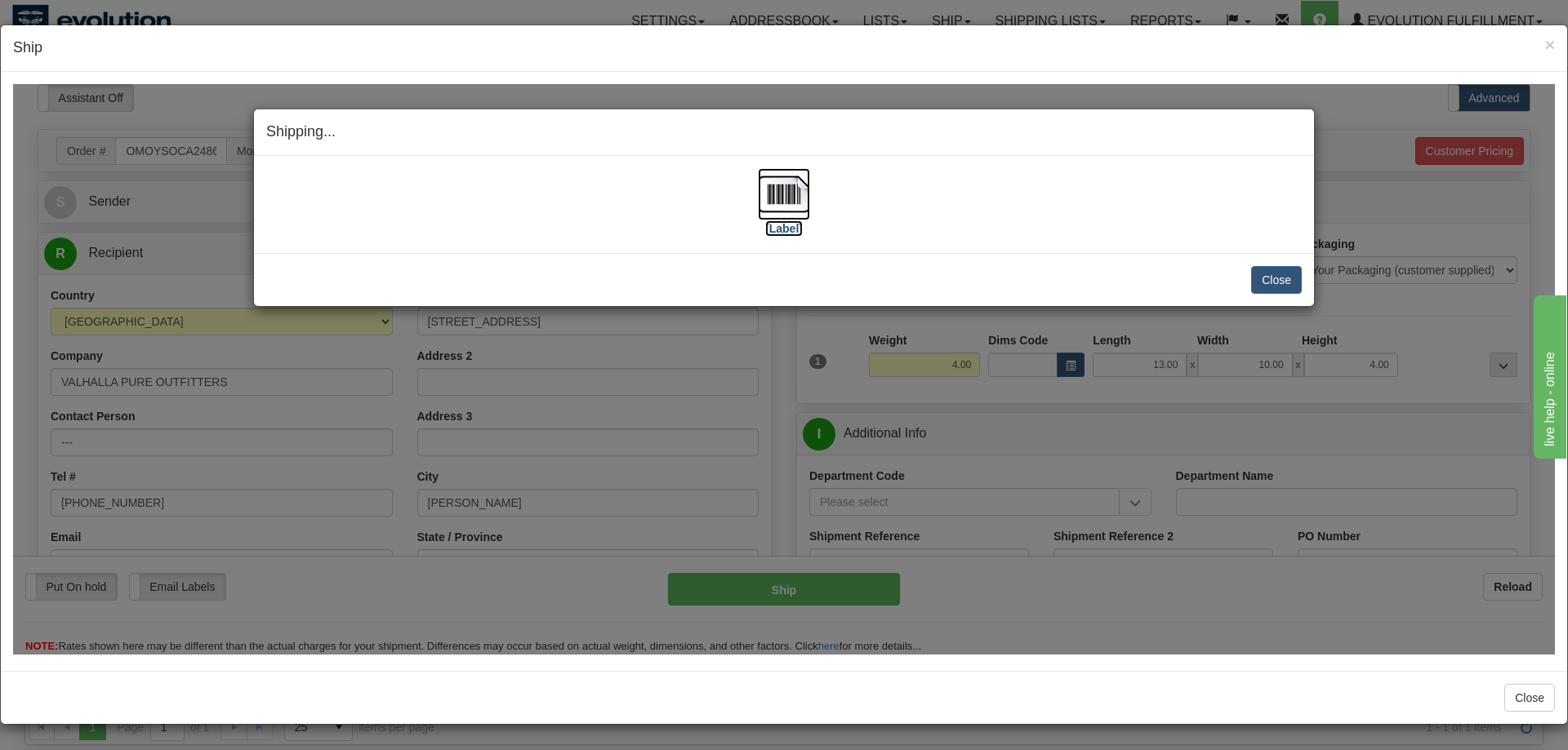
click at [778, 197] on img at bounding box center [784, 194] width 53 height 53
click at [1265, 273] on button "Close" at bounding box center [1276, 279] width 51 height 28
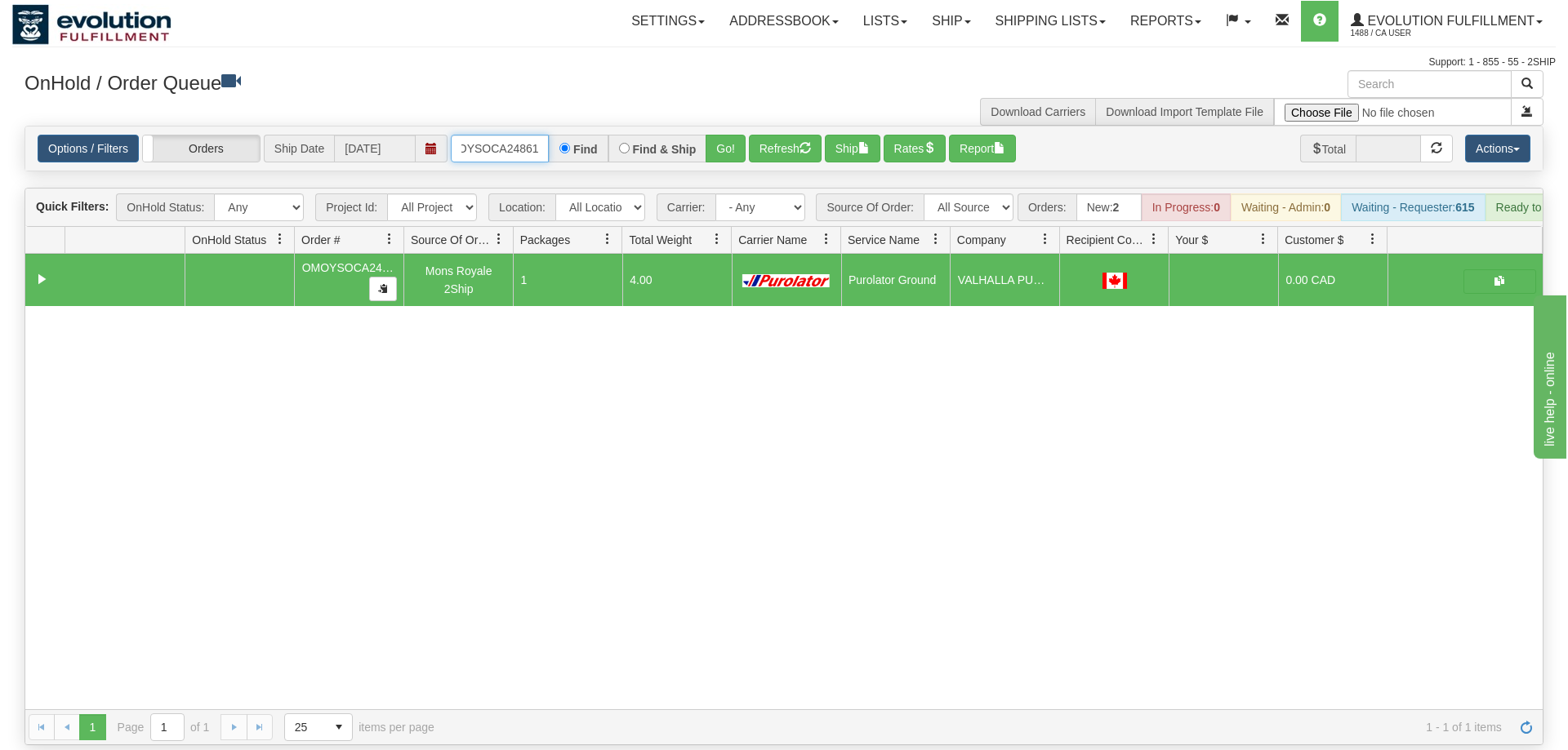
click at [520, 134] on input "OMOYSOCA24861" at bounding box center [499, 148] width 98 height 28
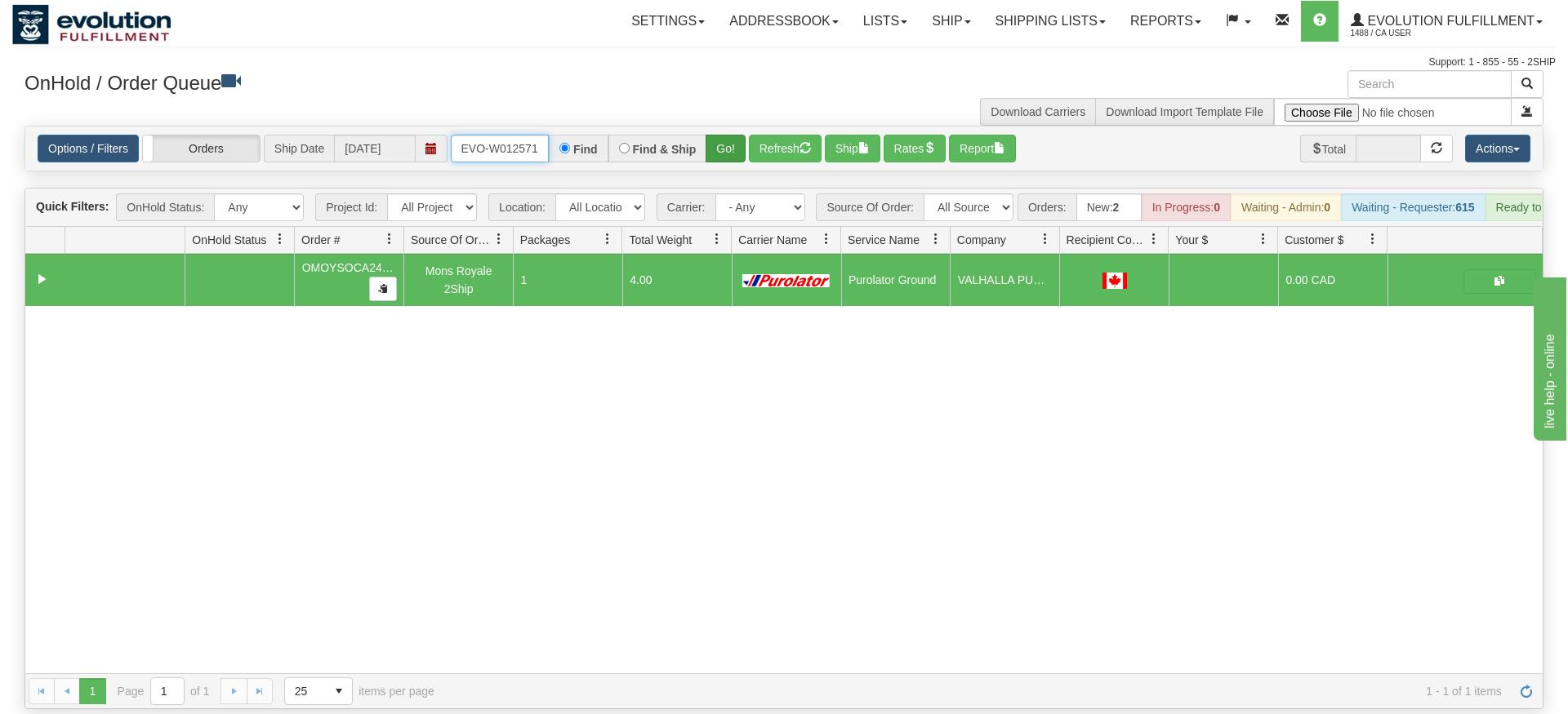
type input "oRSCEVO-W012571"
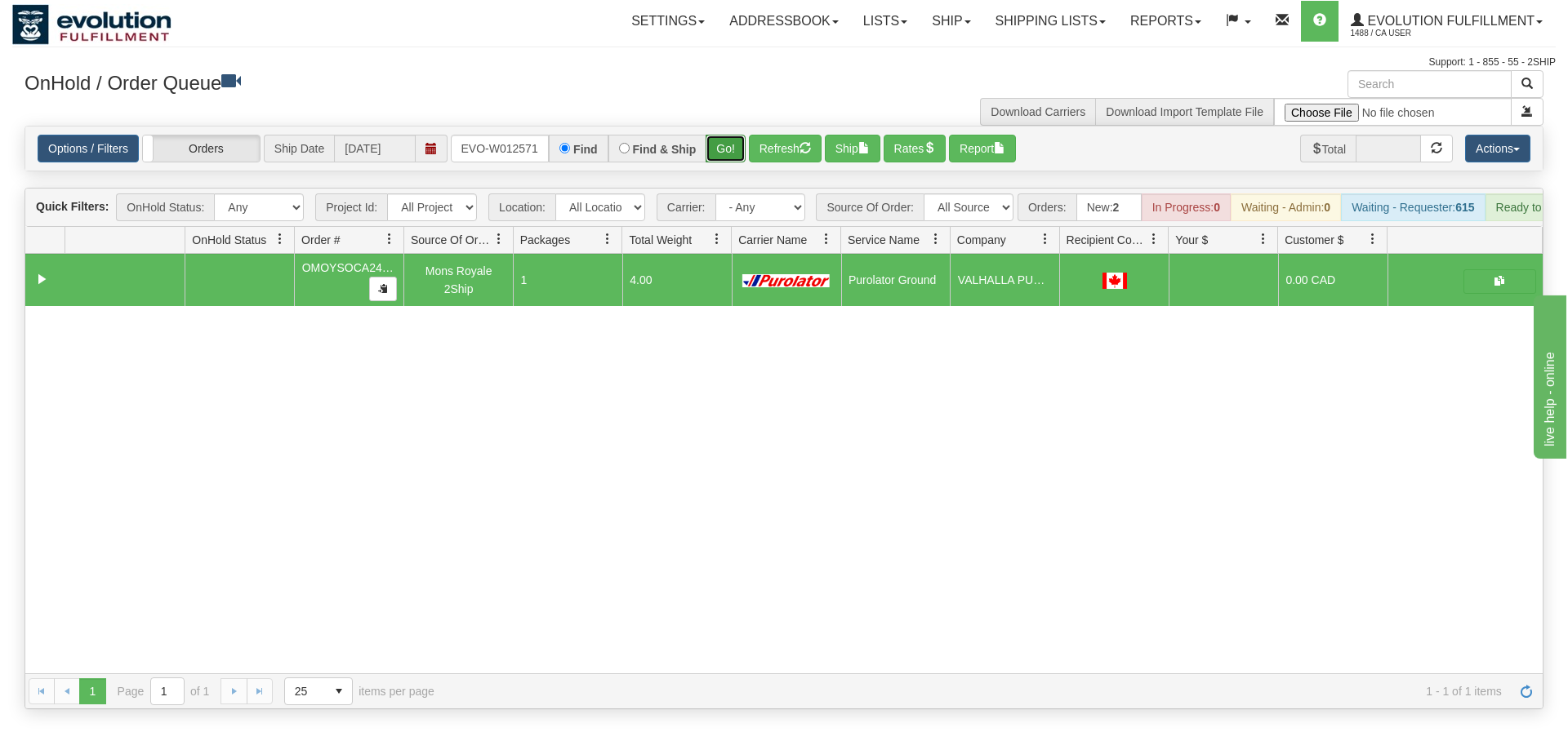
click at [730, 148] on div "Is equal to Is not equal to Contains Does not contains CAD USD EUR ZAR [PERSON_…" at bounding box center [784, 417] width 1543 height 584
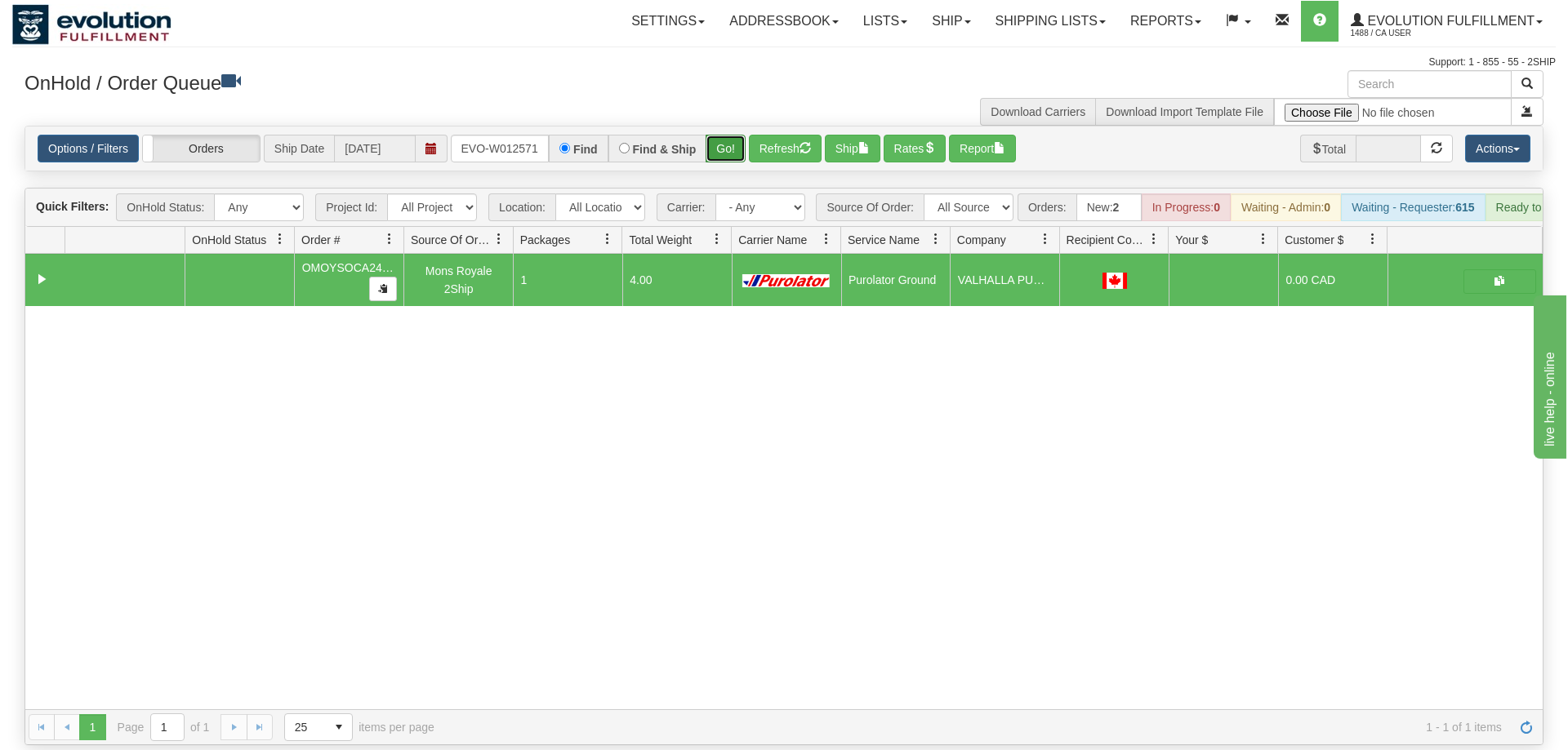
click at [725, 134] on button "Go!" at bounding box center [725, 148] width 40 height 28
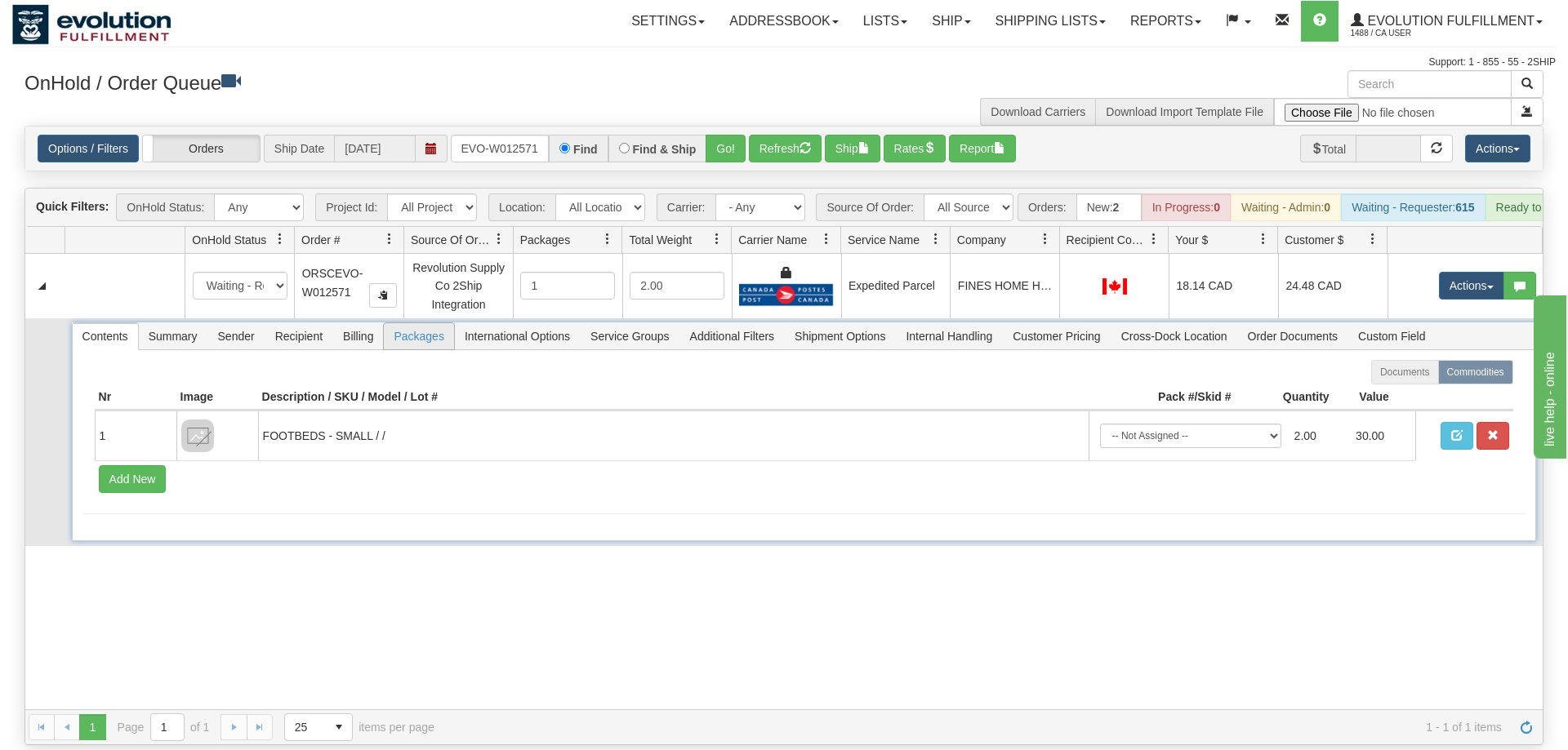
click at [415, 323] on span "Packages" at bounding box center [418, 336] width 69 height 26
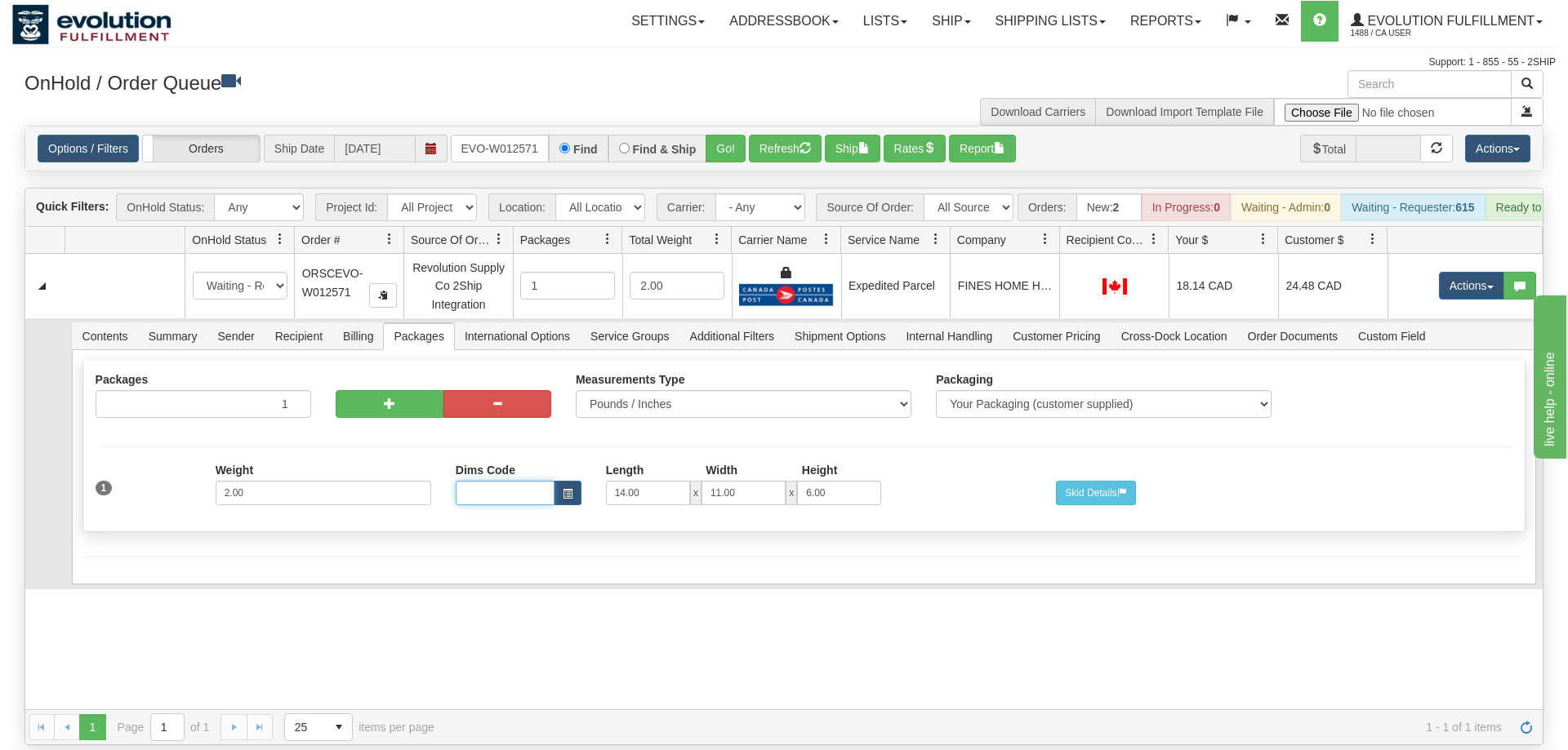
click at [547, 481] on input "Dims Code" at bounding box center [505, 492] width 99 height 24
click at [561, 481] on button "button" at bounding box center [567, 492] width 28 height 24
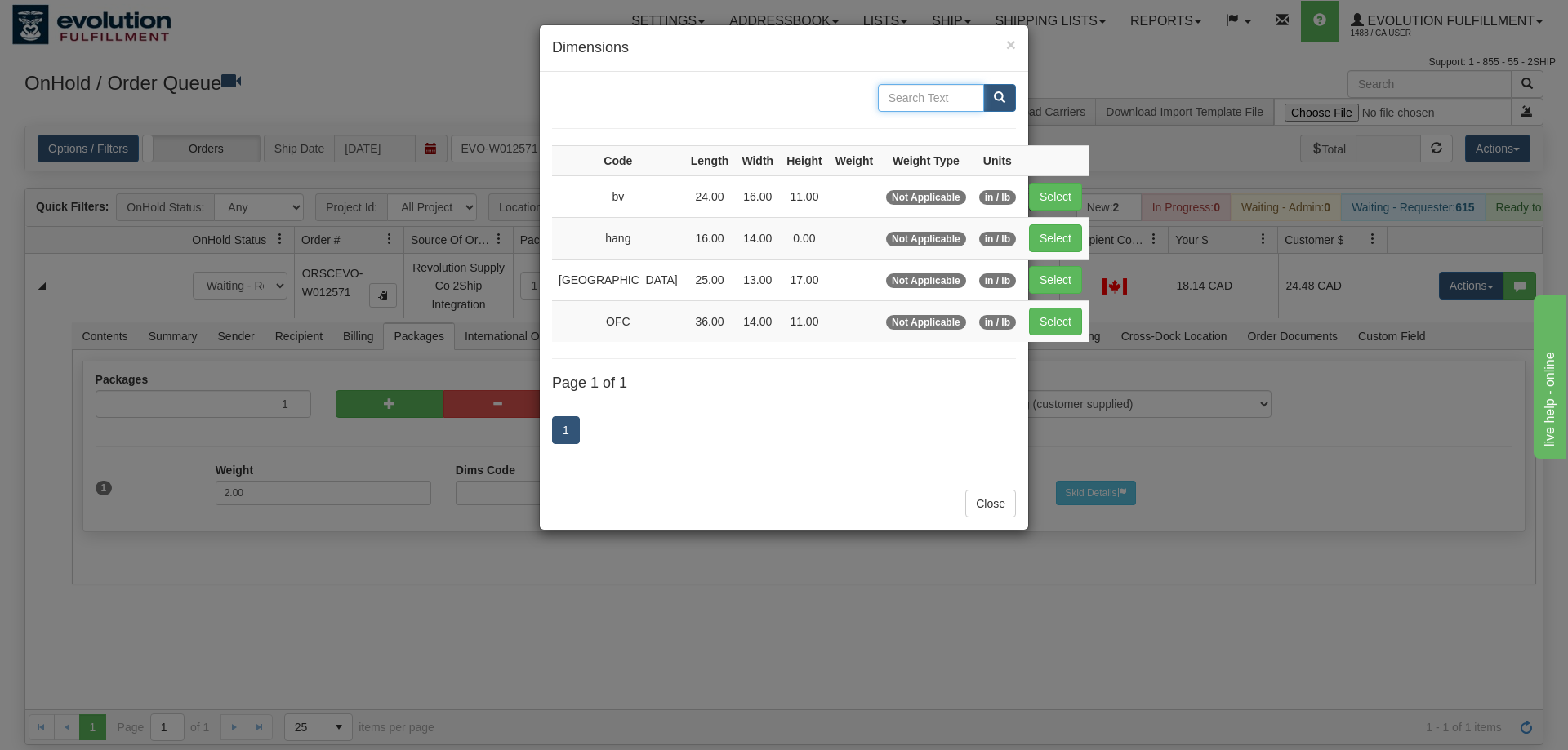
click at [931, 107] on input "text" at bounding box center [930, 97] width 106 height 28
click at [931, 105] on input "text" at bounding box center [930, 97] width 106 height 28
type input "b"
type input "Blue"
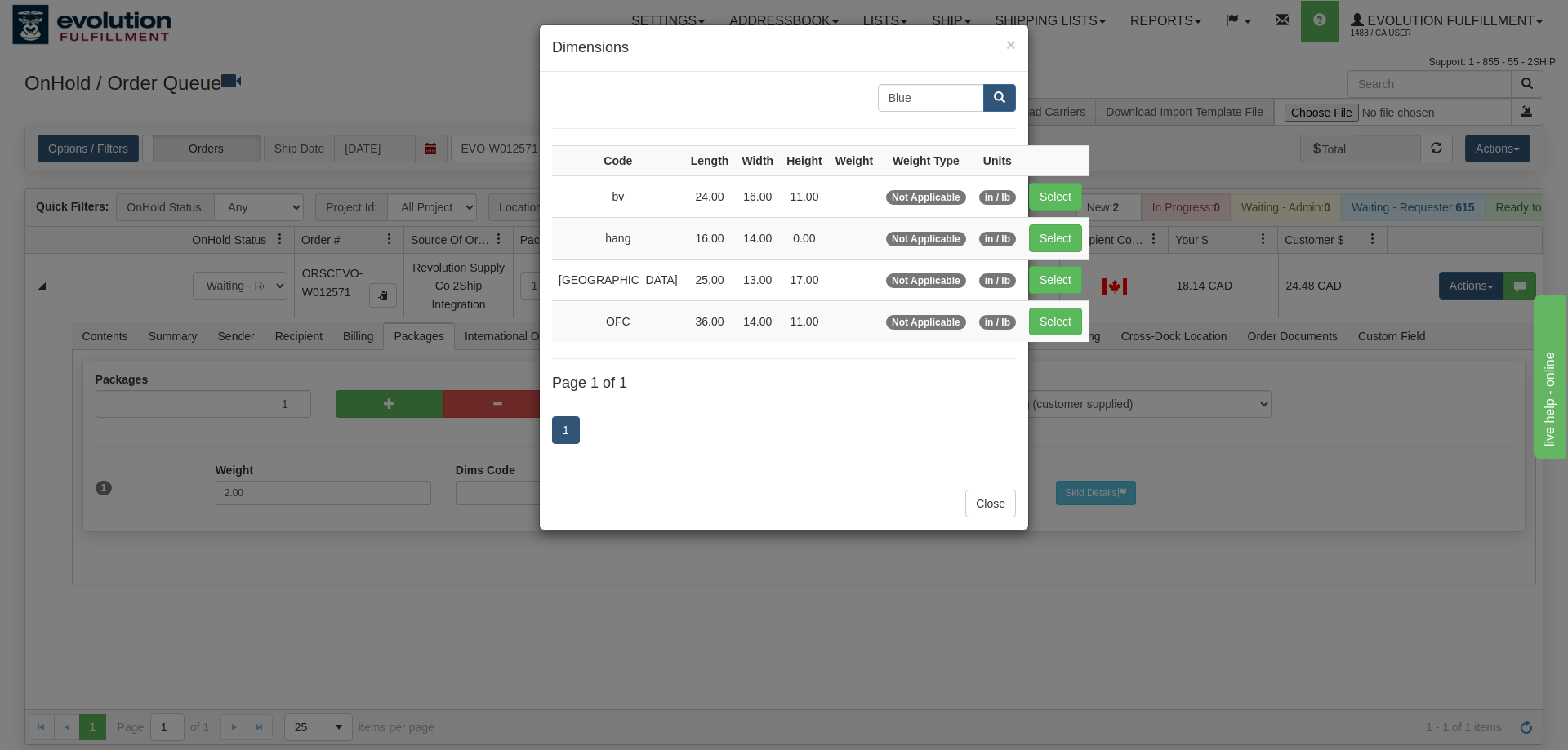
click at [765, 490] on div "Close" at bounding box center [784, 503] width 488 height 54
click at [793, 457] on div "1" at bounding box center [783, 432] width 464 height 64
click at [994, 506] on button "Close" at bounding box center [990, 504] width 51 height 28
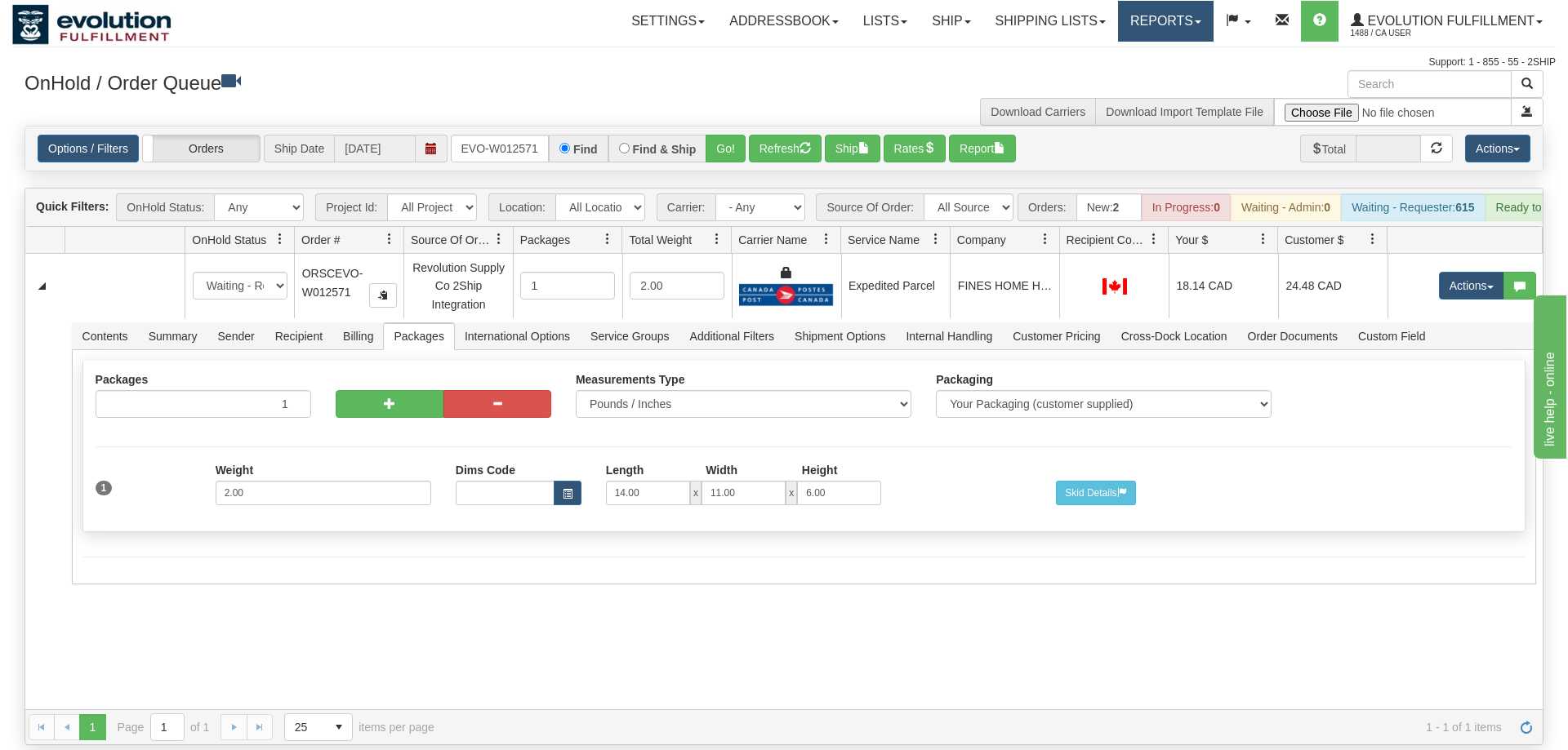
click at [1175, 18] on link "Reports" at bounding box center [1165, 21] width 95 height 41
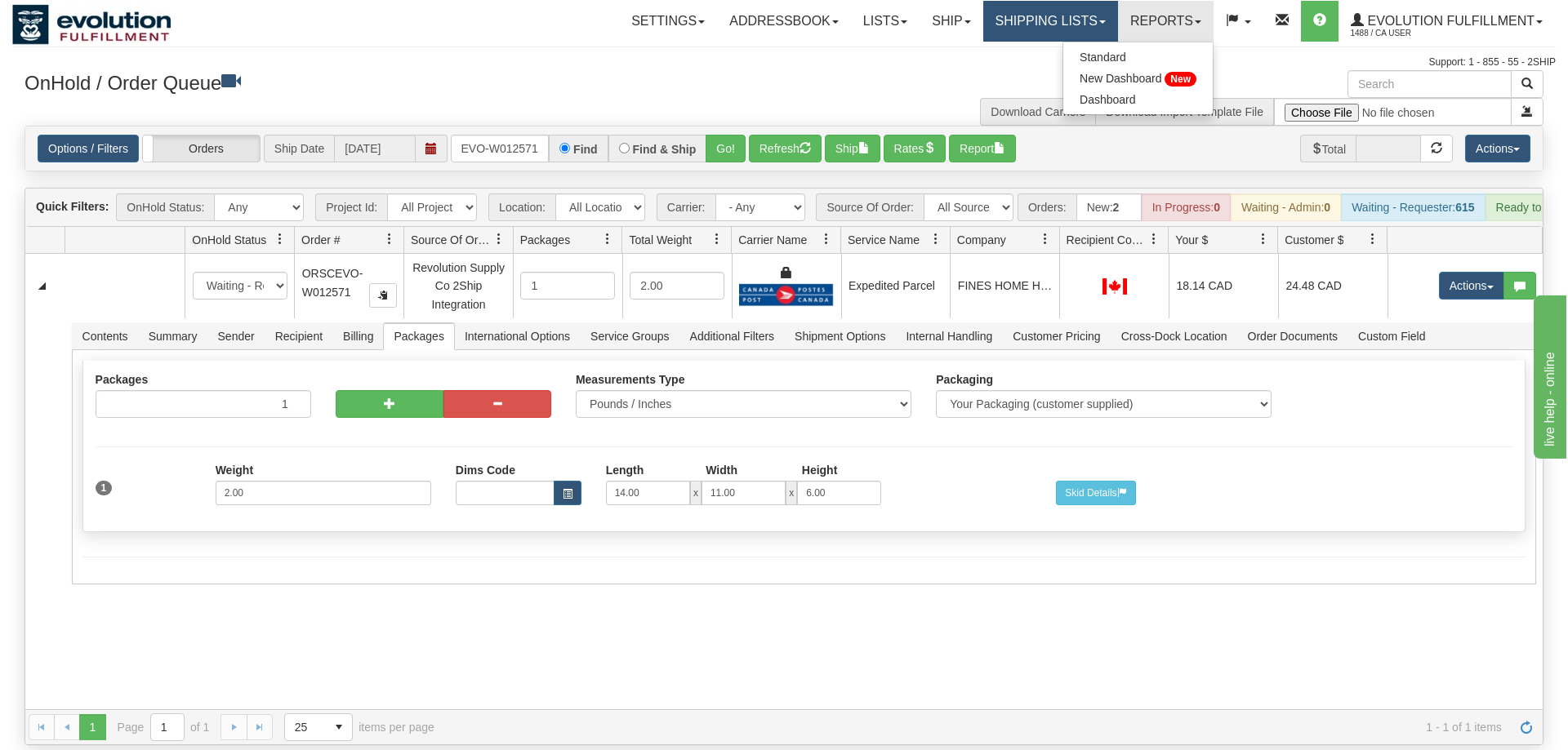
click at [1095, 18] on link "Shipping lists" at bounding box center [1051, 21] width 134 height 41
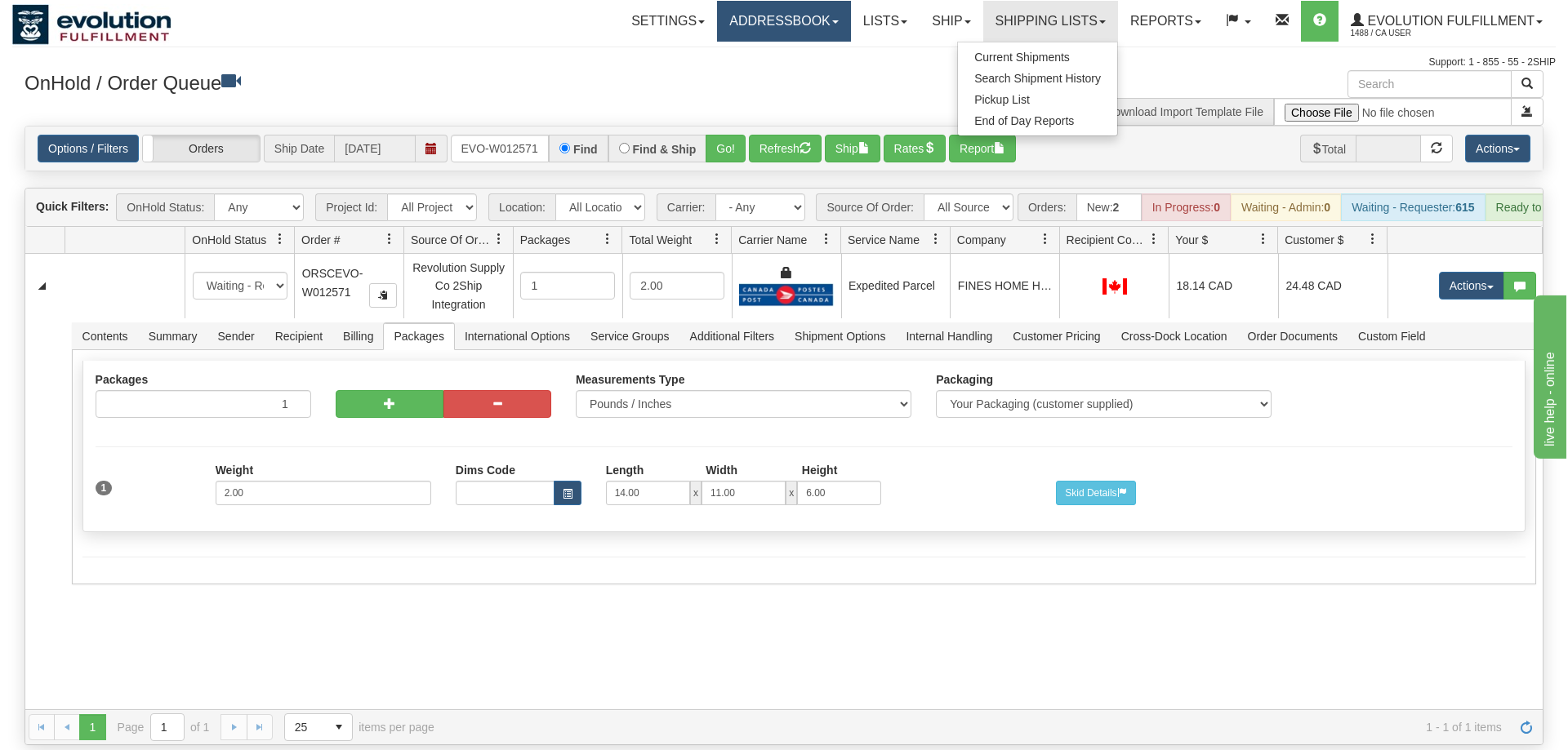
click at [835, 30] on link "Addressbook" at bounding box center [784, 21] width 134 height 41
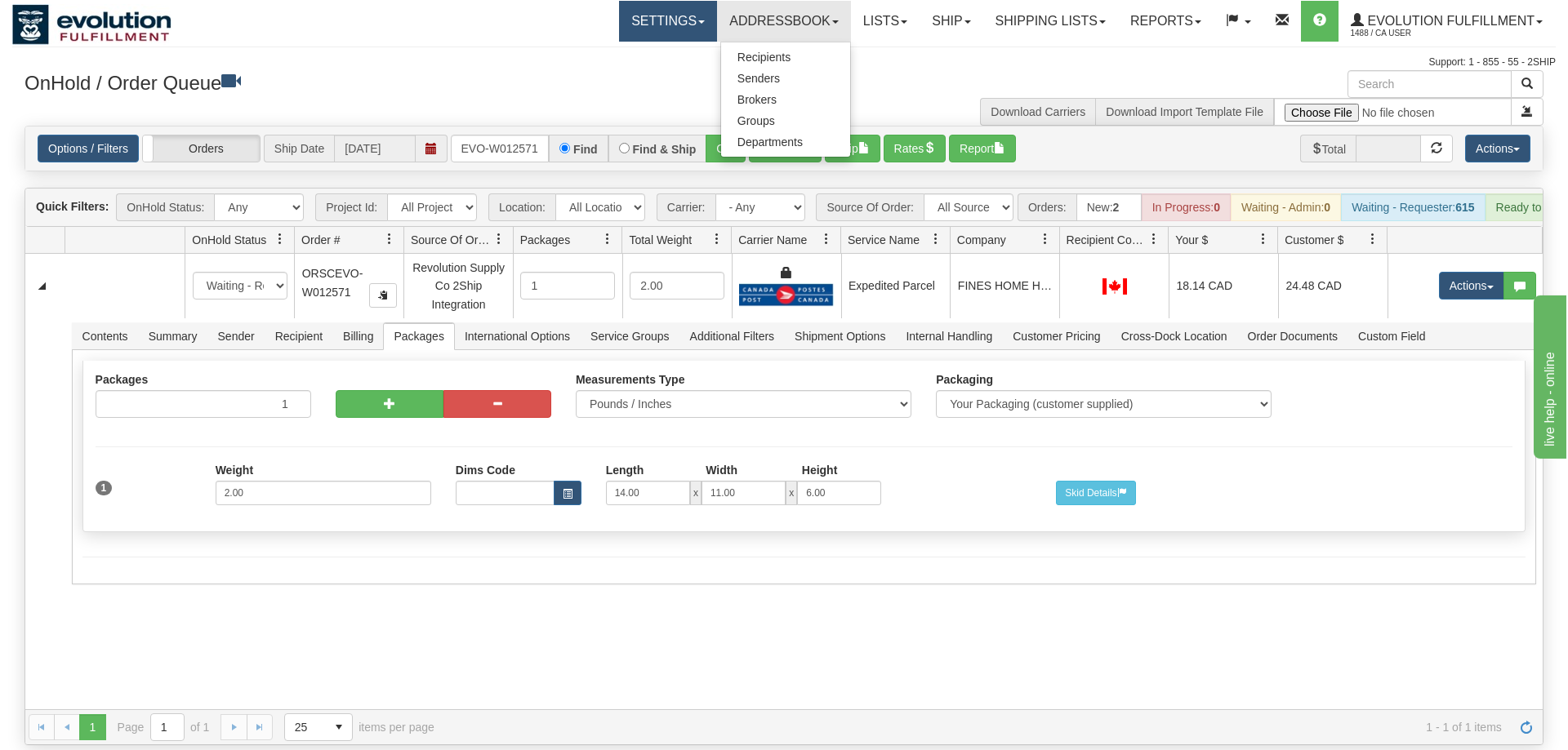
click at [636, 31] on link "Settings" at bounding box center [667, 21] width 98 height 41
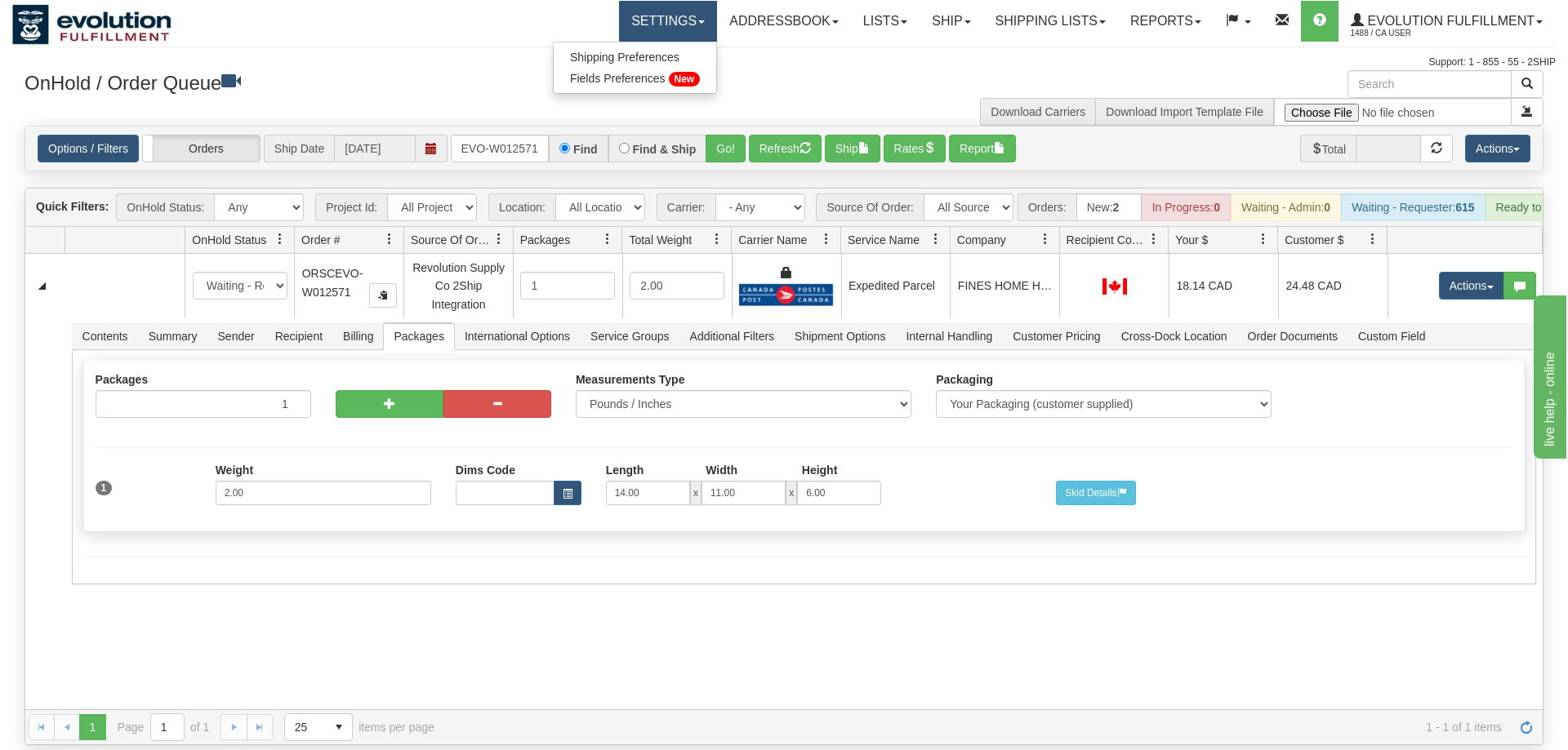
click at [648, 20] on link "Settings" at bounding box center [667, 21] width 98 height 41
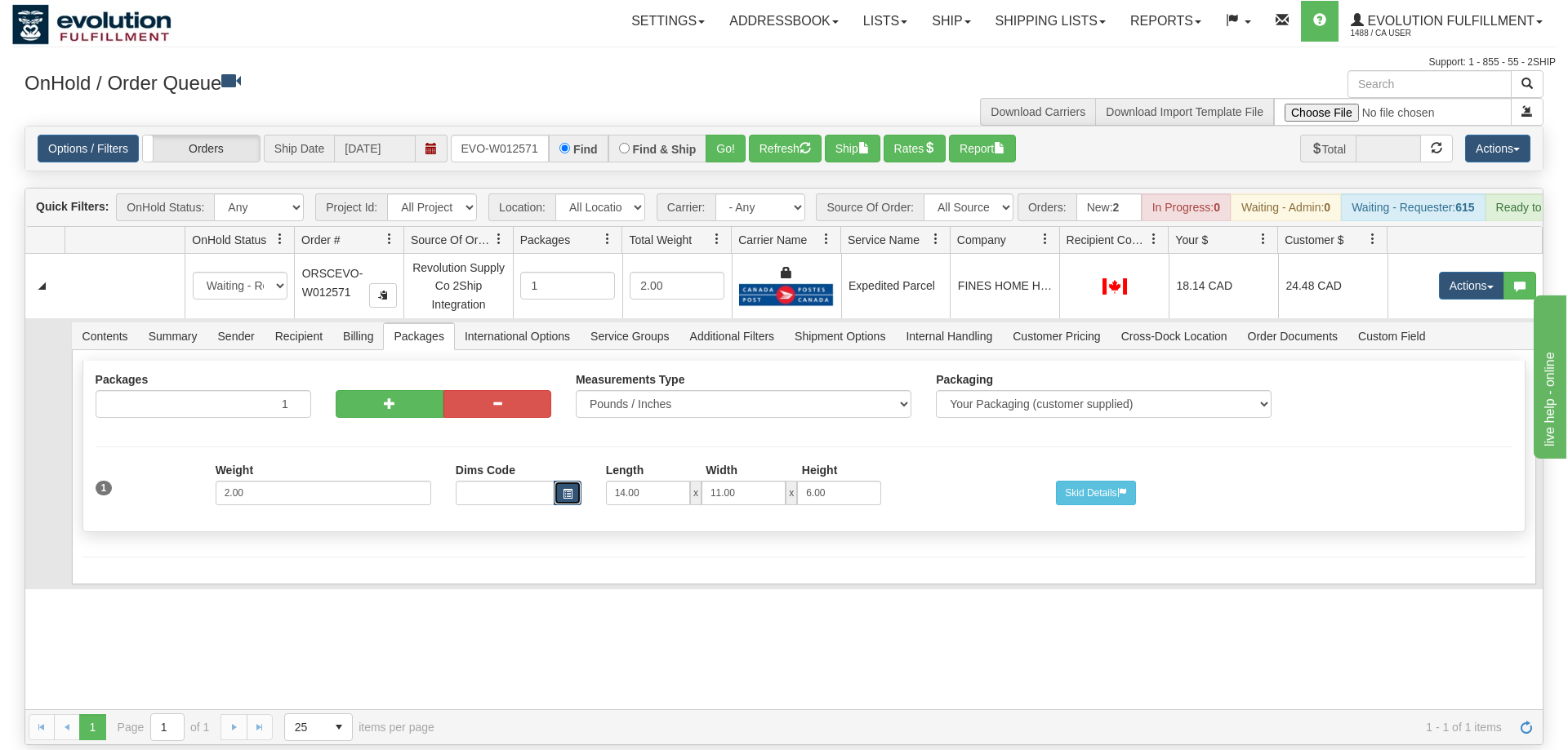
click at [566, 489] on span "button" at bounding box center [567, 494] width 10 height 10
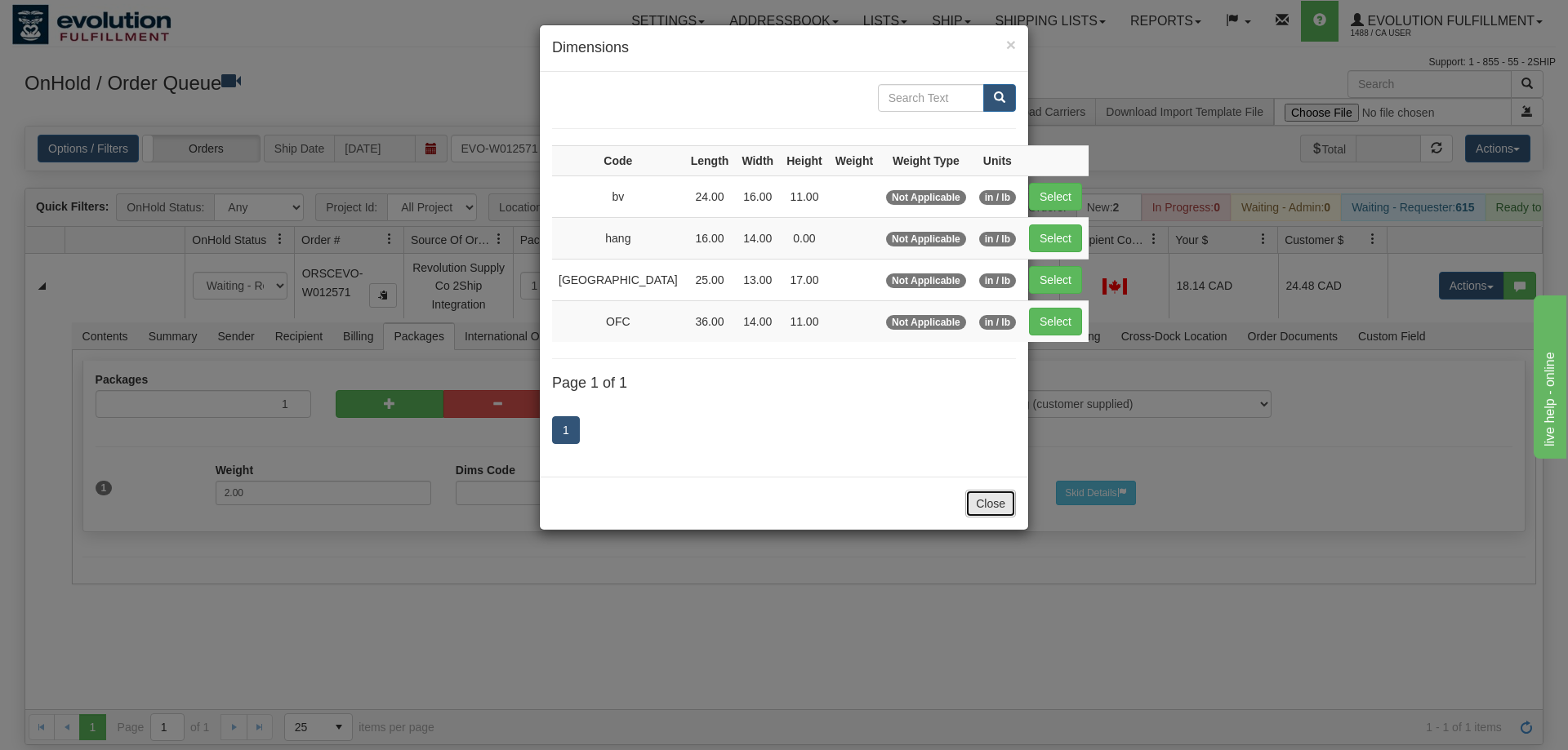
click at [981, 504] on button "Close" at bounding box center [990, 504] width 51 height 28
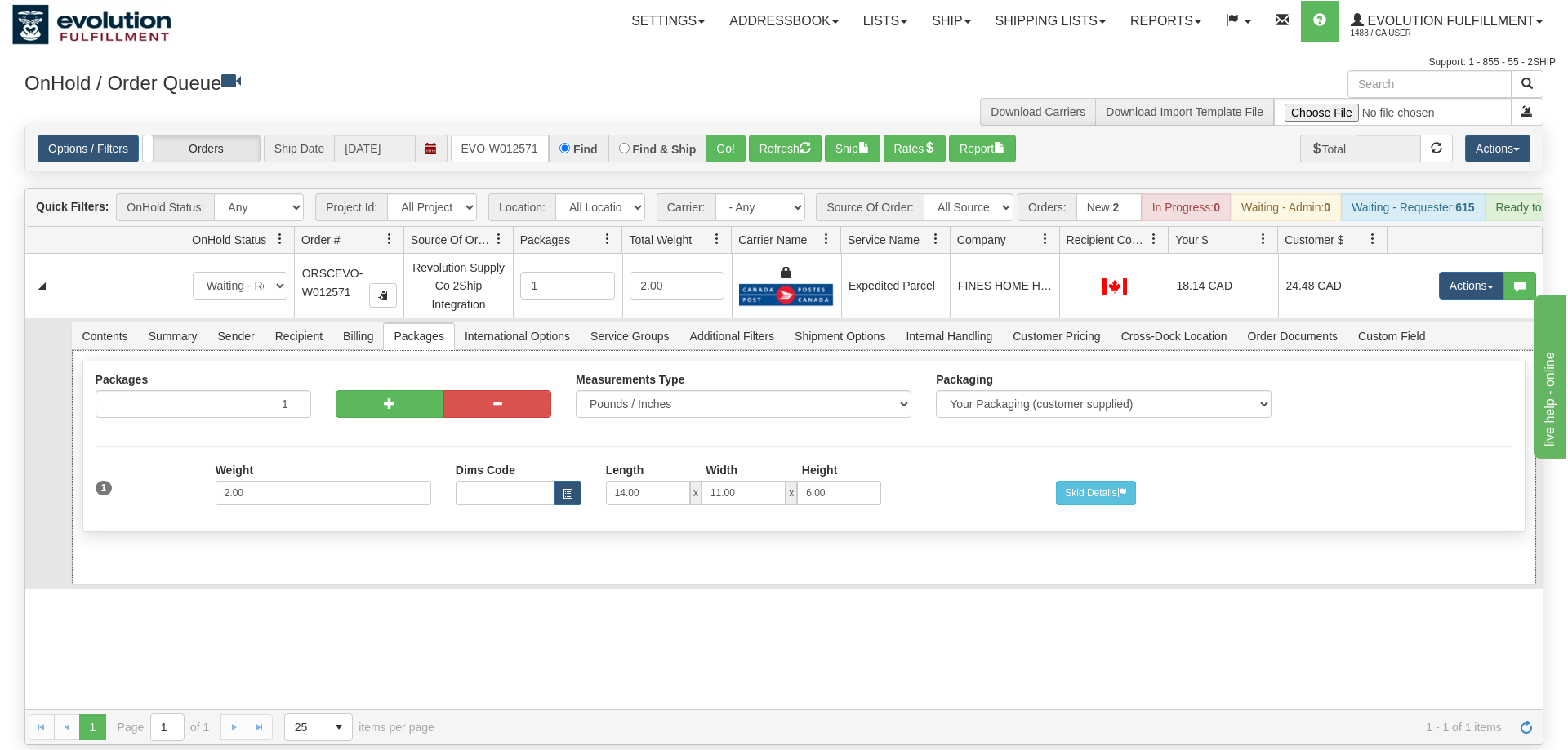
click at [1344, 464] on div "1 Weight 2.00 Dims Code Length Width Height 14.00 x x" at bounding box center [803, 491] width 1441 height 54
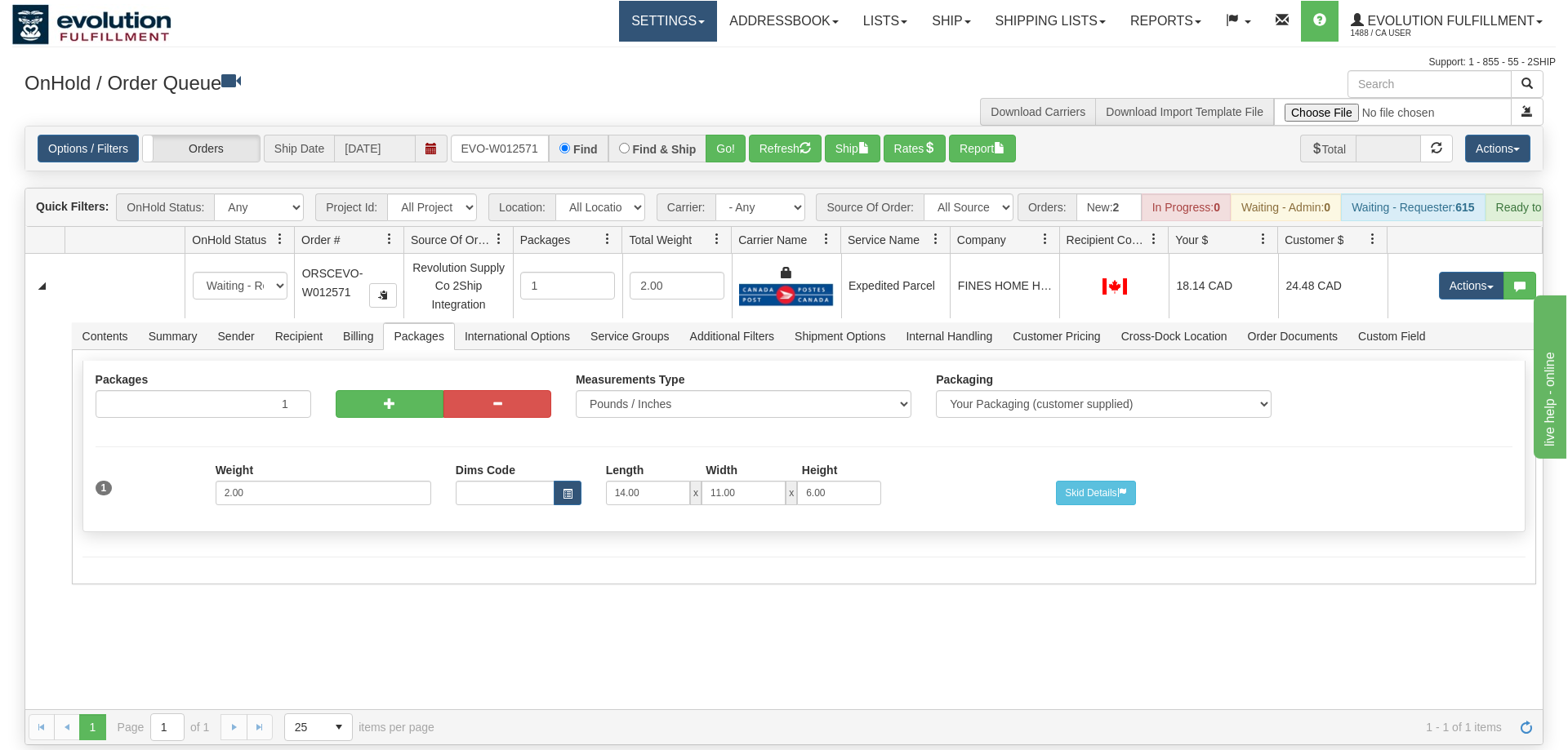
click at [683, 18] on link "Settings" at bounding box center [667, 21] width 98 height 41
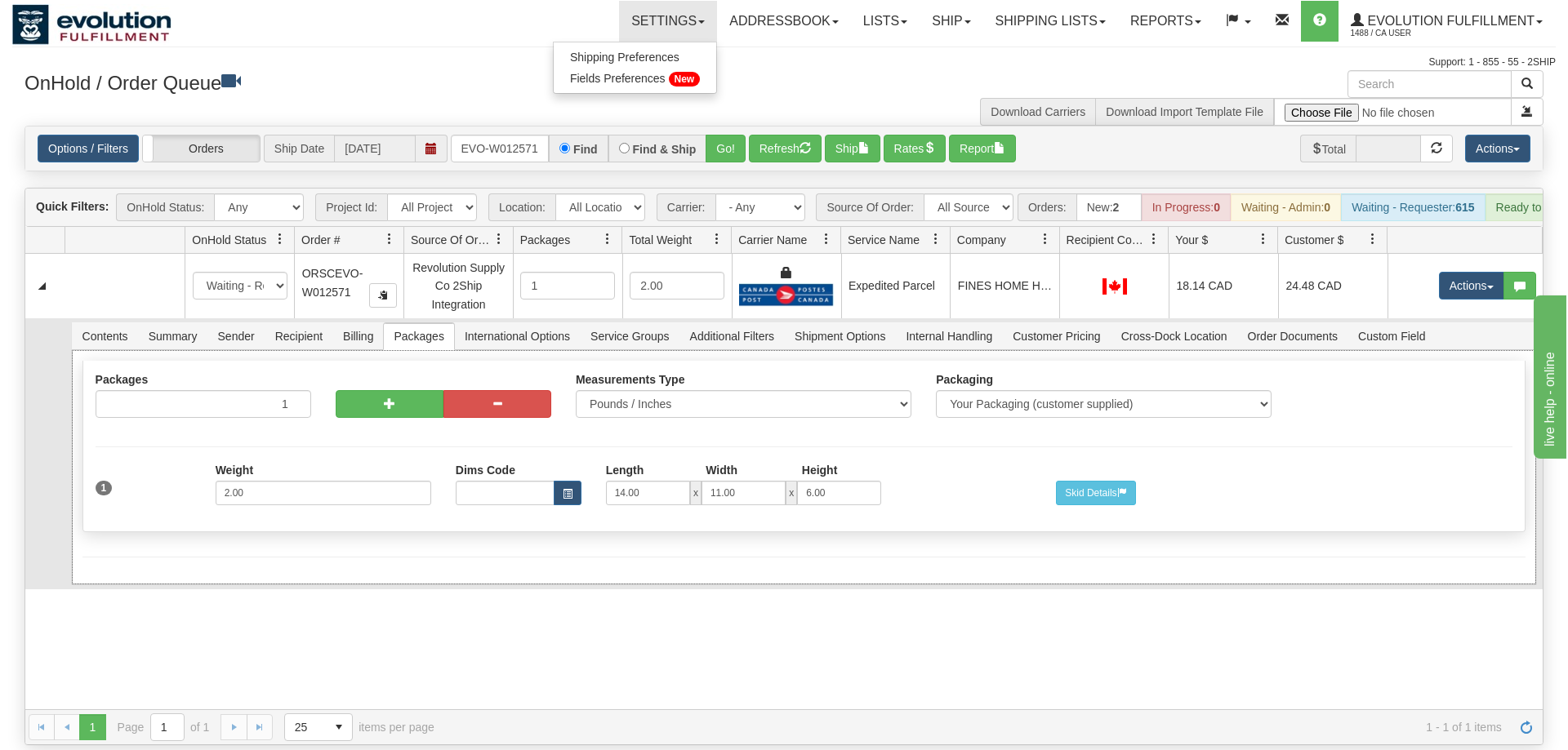
click at [998, 464] on div "Dims Code Length Width Height 14.00 x 11.00 x 6.00" at bounding box center [743, 484] width 600 height 42
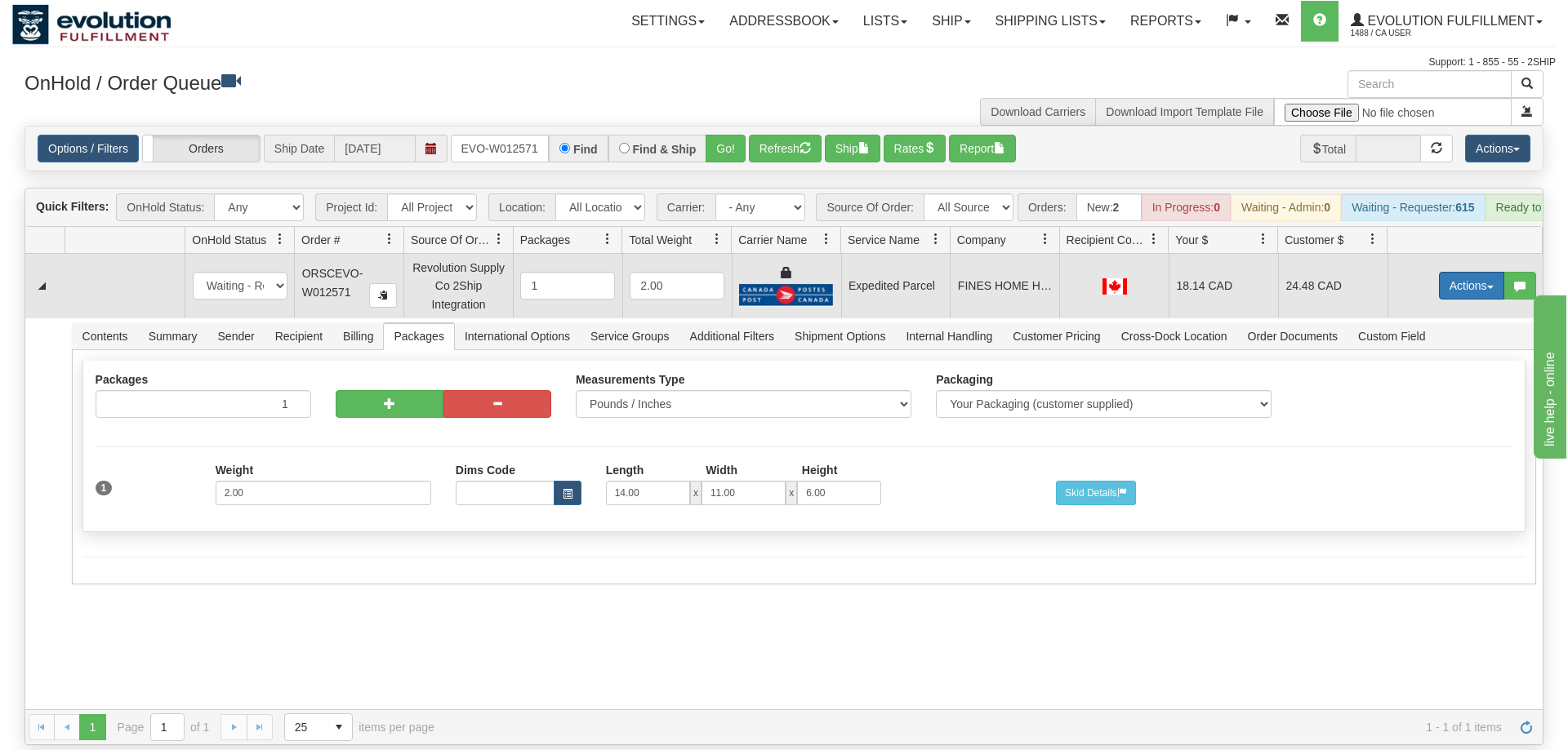
click at [1461, 272] on button "Actions" at bounding box center [1471, 286] width 65 height 28
click at [1405, 395] on span "Delete" at bounding box center [1410, 401] width 44 height 13
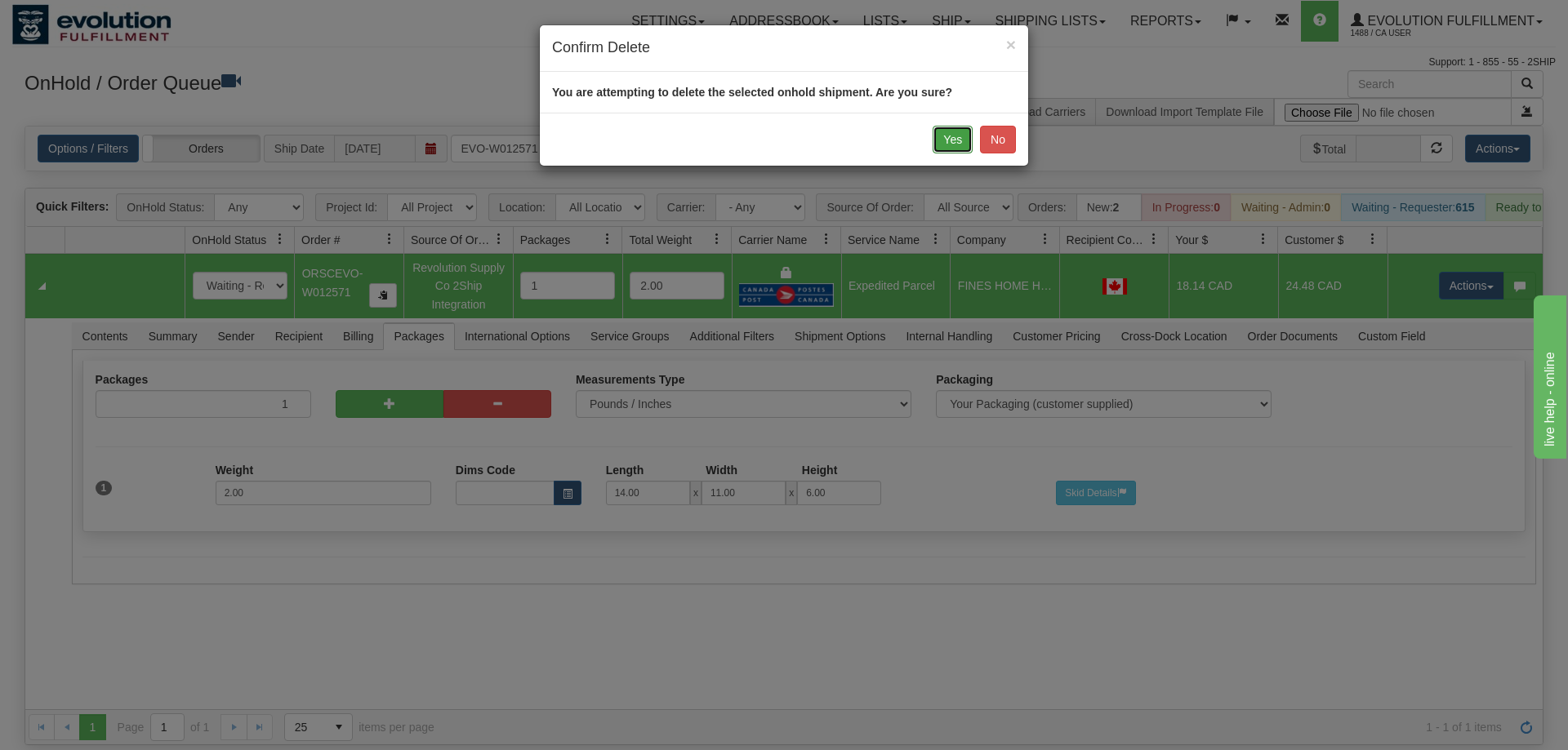
click at [948, 148] on button "Yes" at bounding box center [952, 139] width 40 height 28
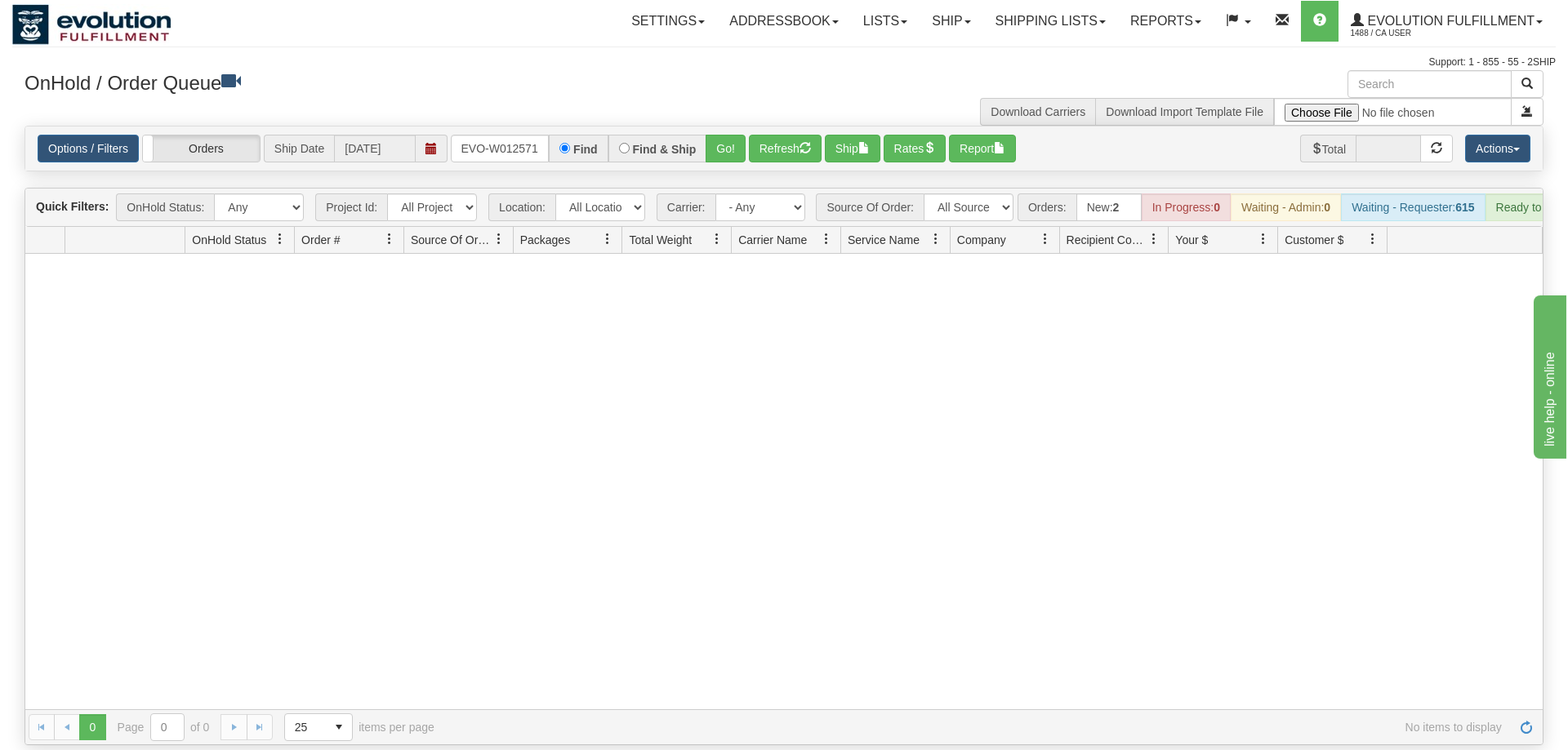
click at [512, 126] on div "Options / Filters Group Shipments Orders Ship Date [DATE] oRSCEVO-W012571 Find …" at bounding box center [784, 148] width 1517 height 44
click at [507, 134] on input "oRSCEVO-W012571" at bounding box center [499, 148] width 98 height 28
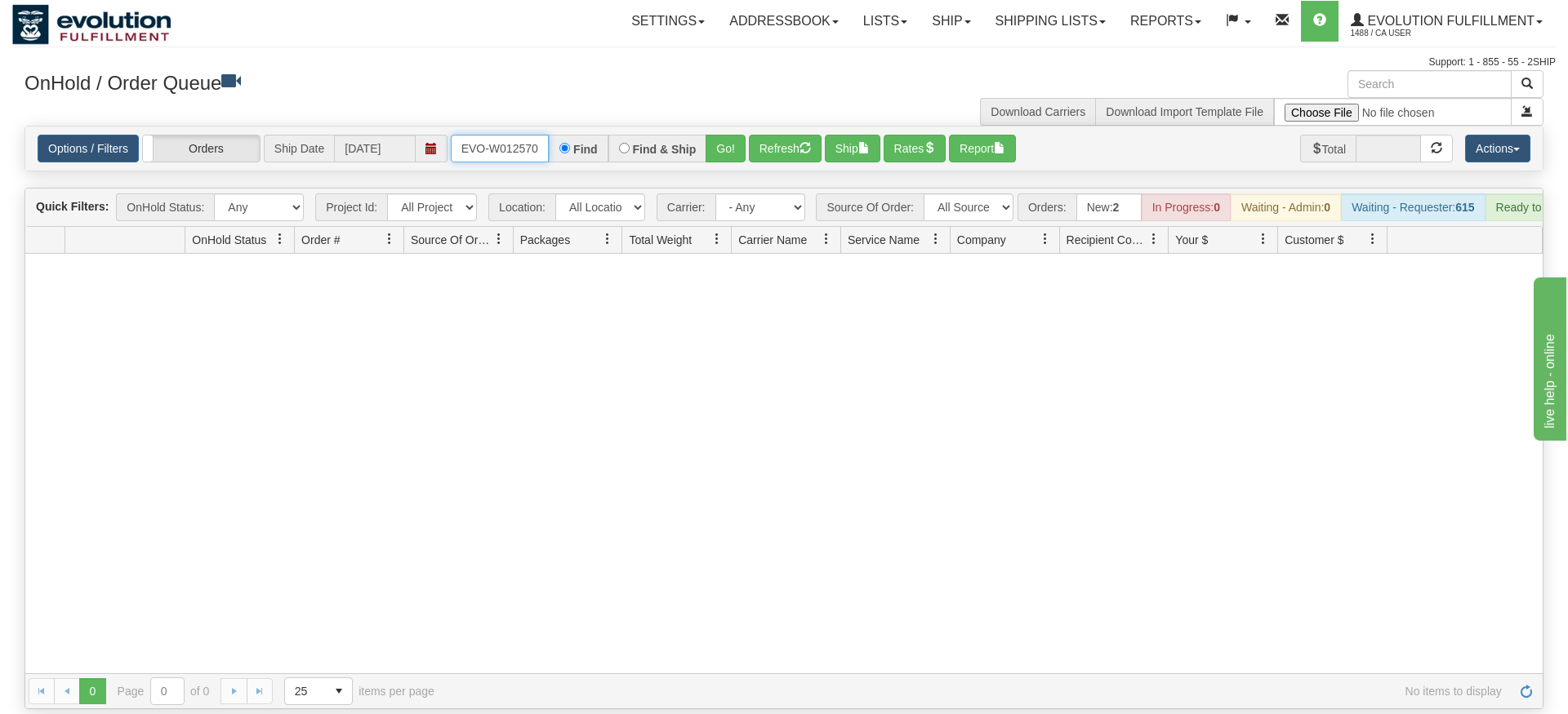
type input "ORSCEVO-W012570"
click at [732, 156] on div "Is equal to Is not equal to Contains Does not contains CAD USD EUR ZAR [PERSON_…" at bounding box center [784, 417] width 1543 height 584
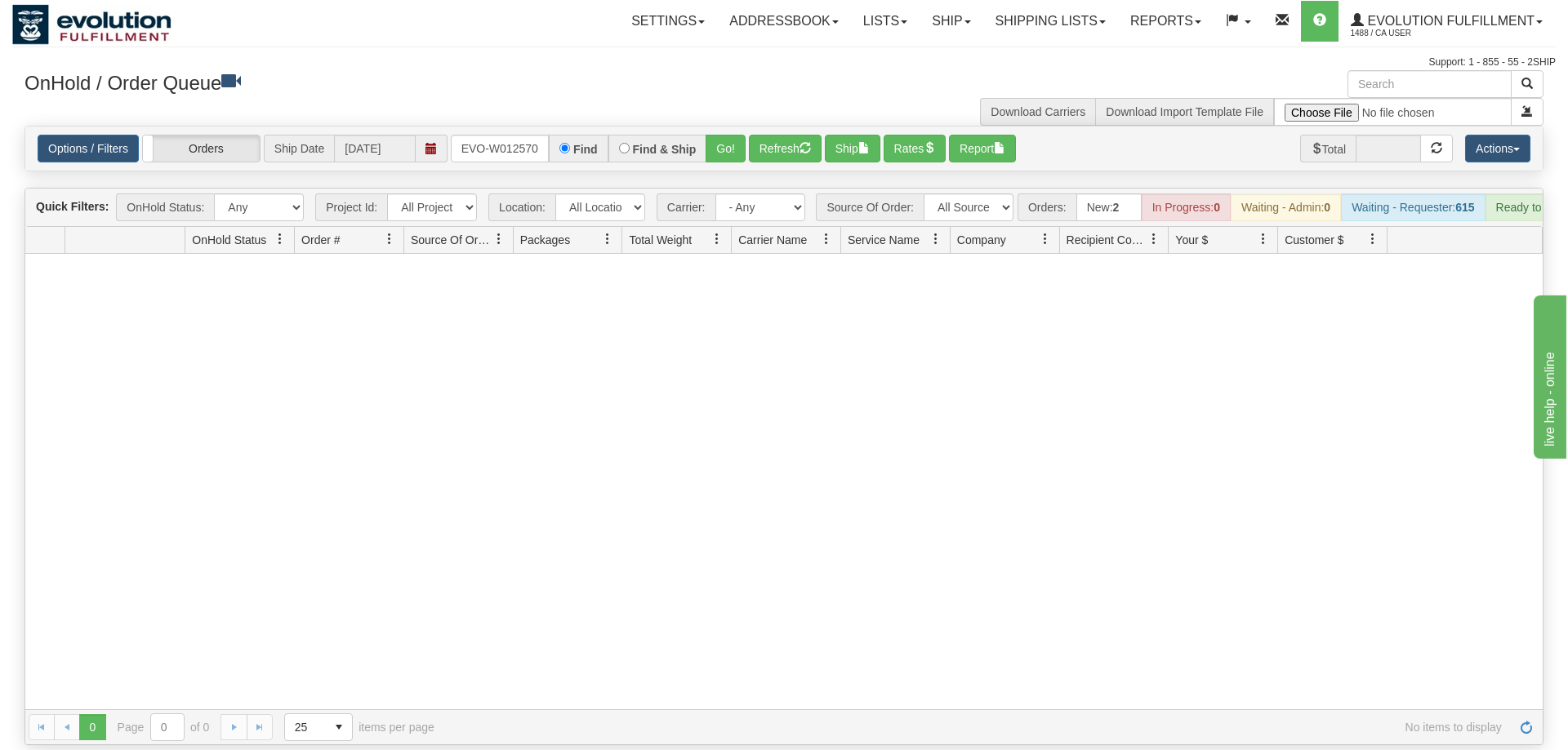
click at [724, 126] on div "Options / Filters Group Shipments Orders Ship Date [DATE] ORSCEVO-W012570 Find …" at bounding box center [784, 148] width 1517 height 44
click at [723, 134] on button "Go!" at bounding box center [725, 148] width 40 height 28
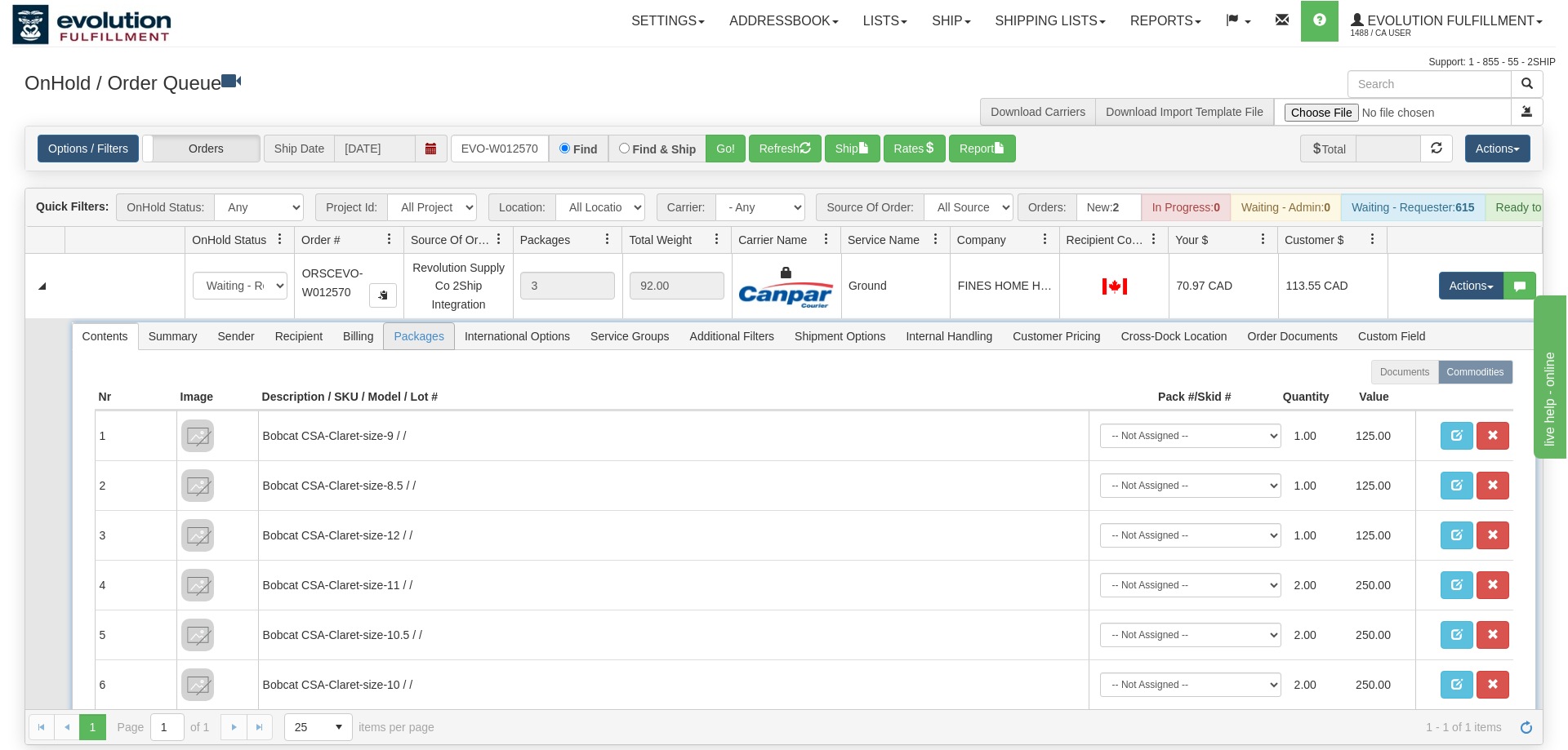
click at [421, 323] on span "Packages" at bounding box center [418, 336] width 69 height 26
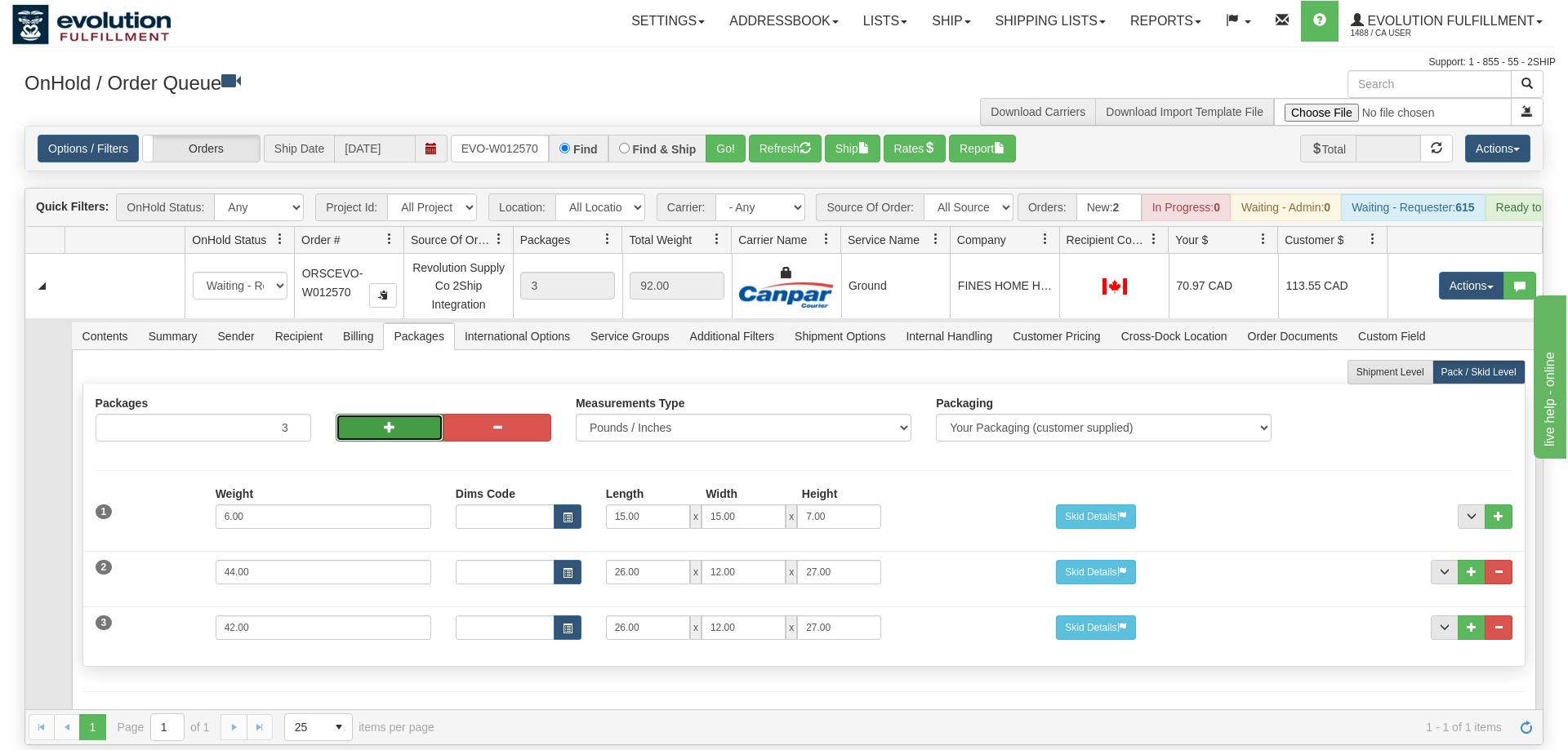
click at [389, 421] on span "button" at bounding box center [390, 427] width 12 height 12
click at [500, 421] on span "button" at bounding box center [497, 427] width 12 height 12
type input "3"
click at [407, 414] on button "button" at bounding box center [389, 428] width 108 height 28
type input "4"
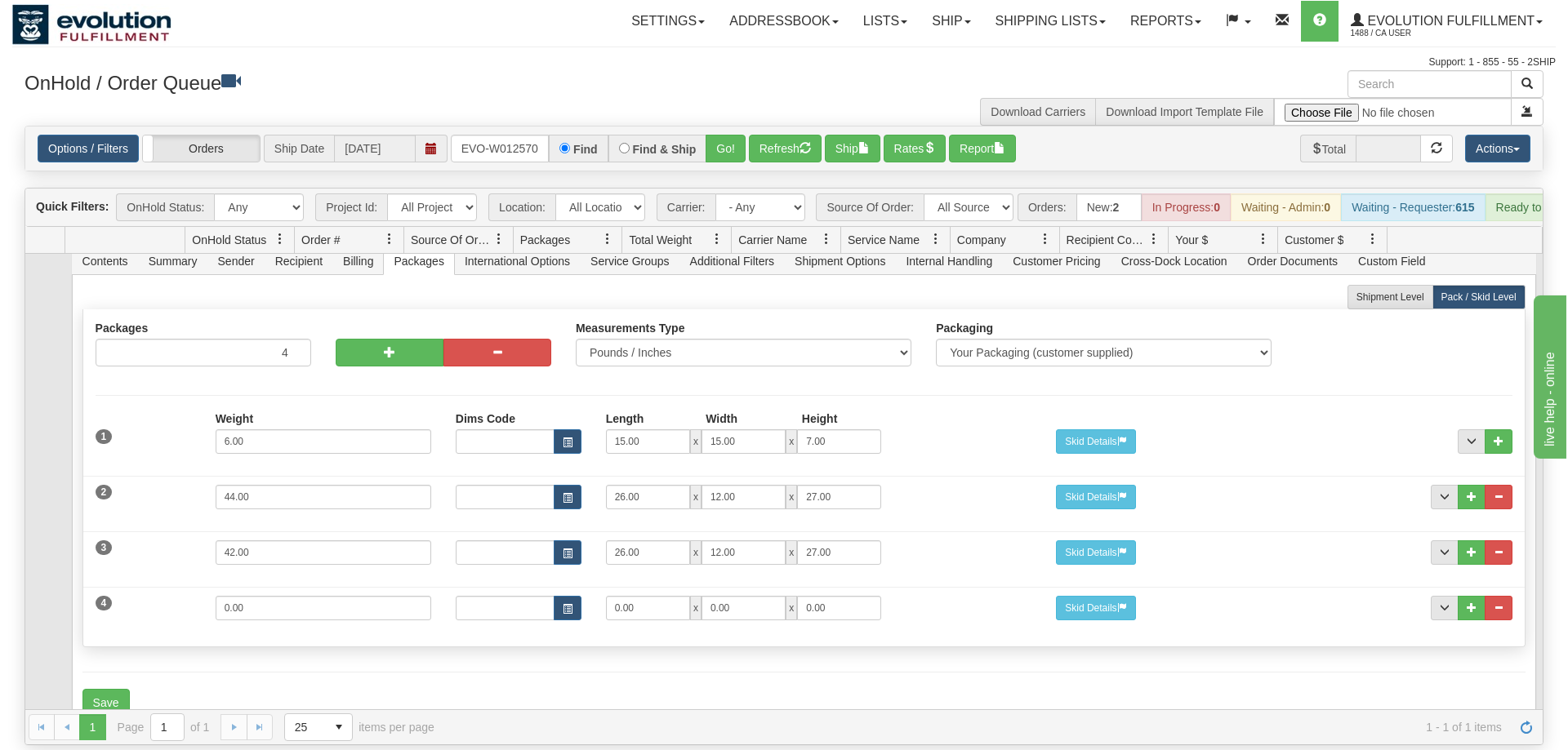
scroll to position [99, 0]
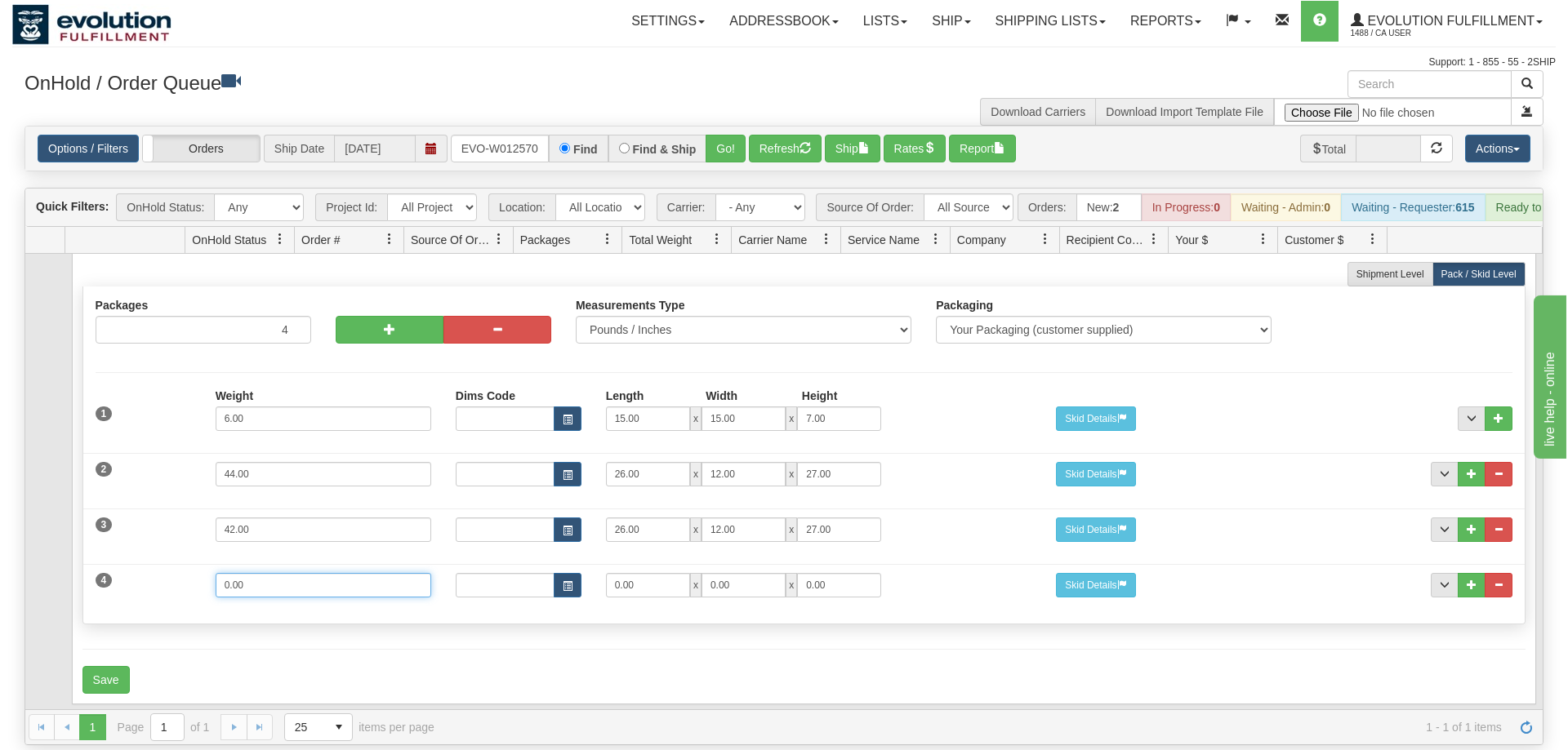
drag, startPoint x: 222, startPoint y: 570, endPoint x: 155, endPoint y: 570, distance: 67.0
click at [216, 576] on input "0.00" at bounding box center [324, 585] width 216 height 24
type input "2"
drag, startPoint x: 649, startPoint y: 555, endPoint x: 500, endPoint y: 555, distance: 149.0
click at [606, 573] on input "0.00" at bounding box center [648, 585] width 84 height 24
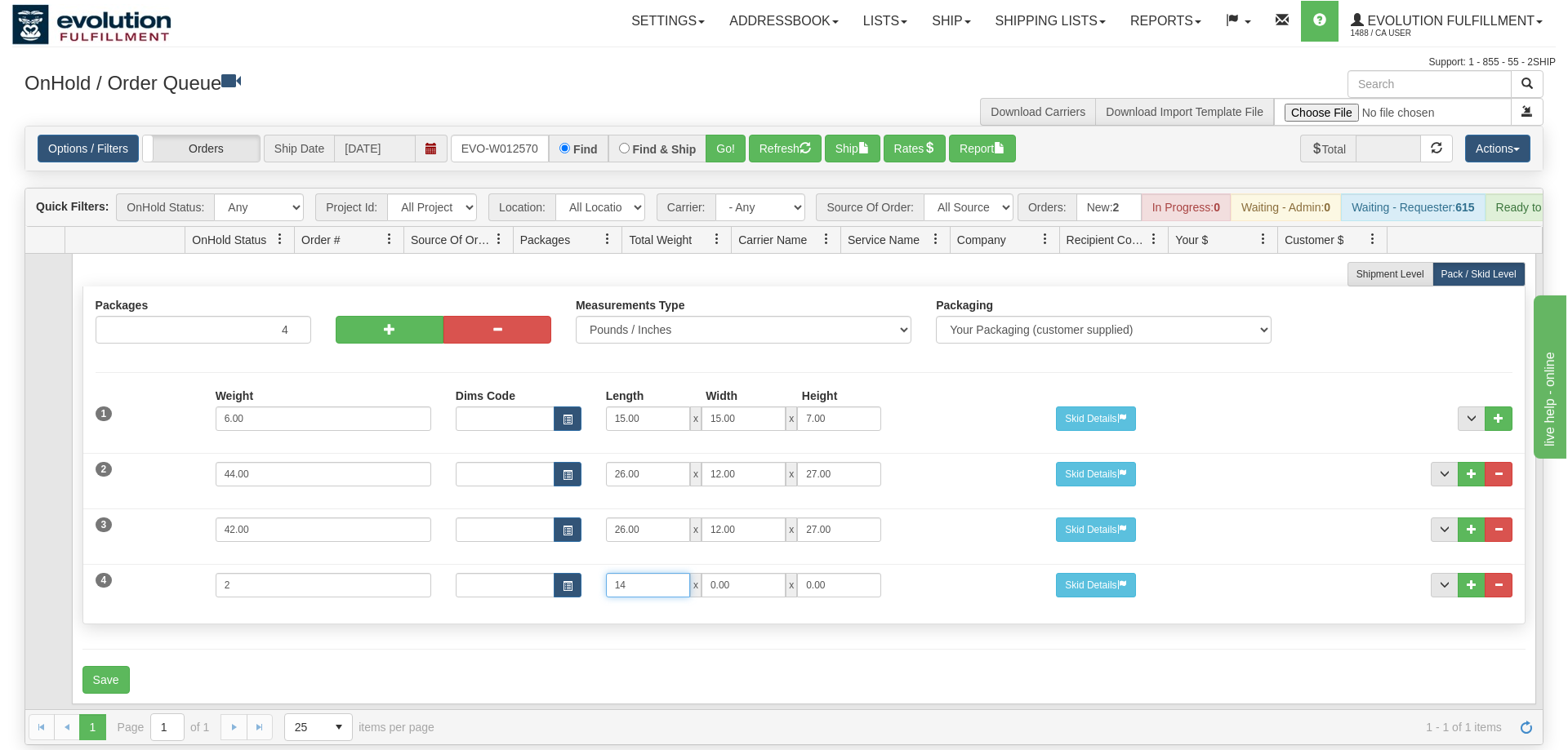
type input "14"
type input "11"
type input "6"
click at [988, 573] on div "Dims Code Length Width Height 14 x 11 x 6" at bounding box center [743, 585] width 600 height 24
click at [117, 666] on button "Save" at bounding box center [106, 680] width 48 height 28
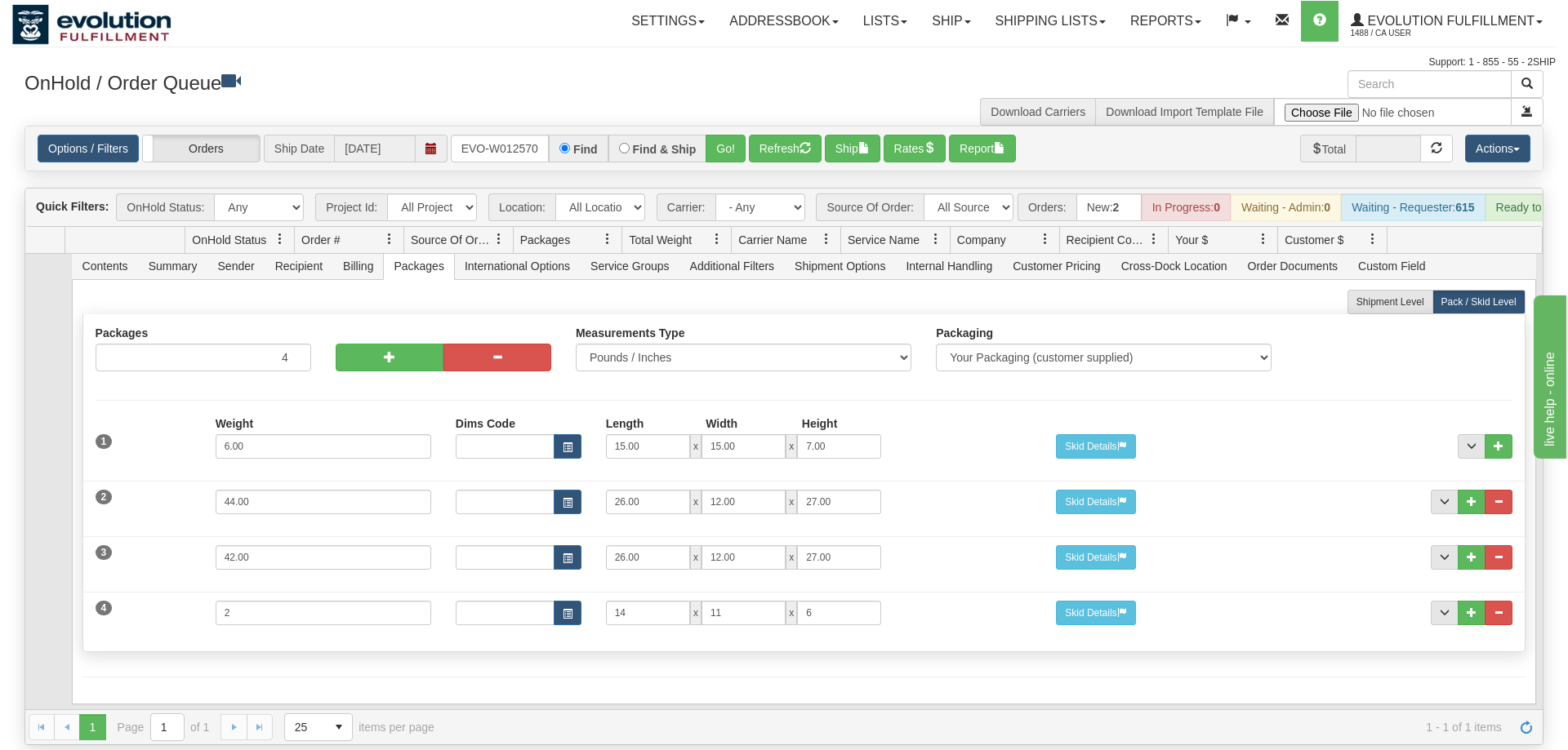
scroll to position [0, 0]
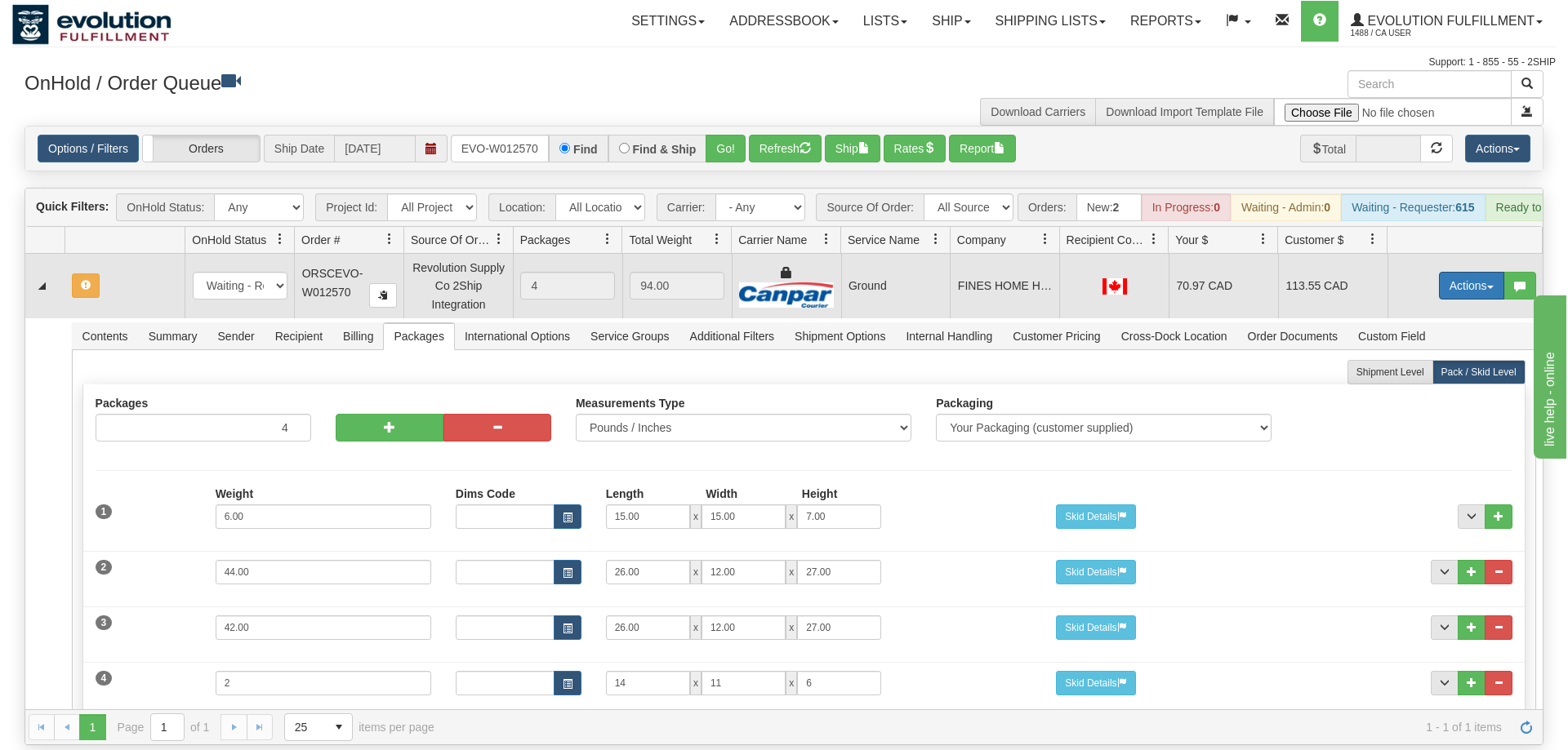
click at [1472, 272] on button "Actions" at bounding box center [1471, 286] width 65 height 28
click at [1451, 332] on span "Refresh Rates" at bounding box center [1431, 338] width 84 height 13
